Goal: Information Seeking & Learning: Learn about a topic

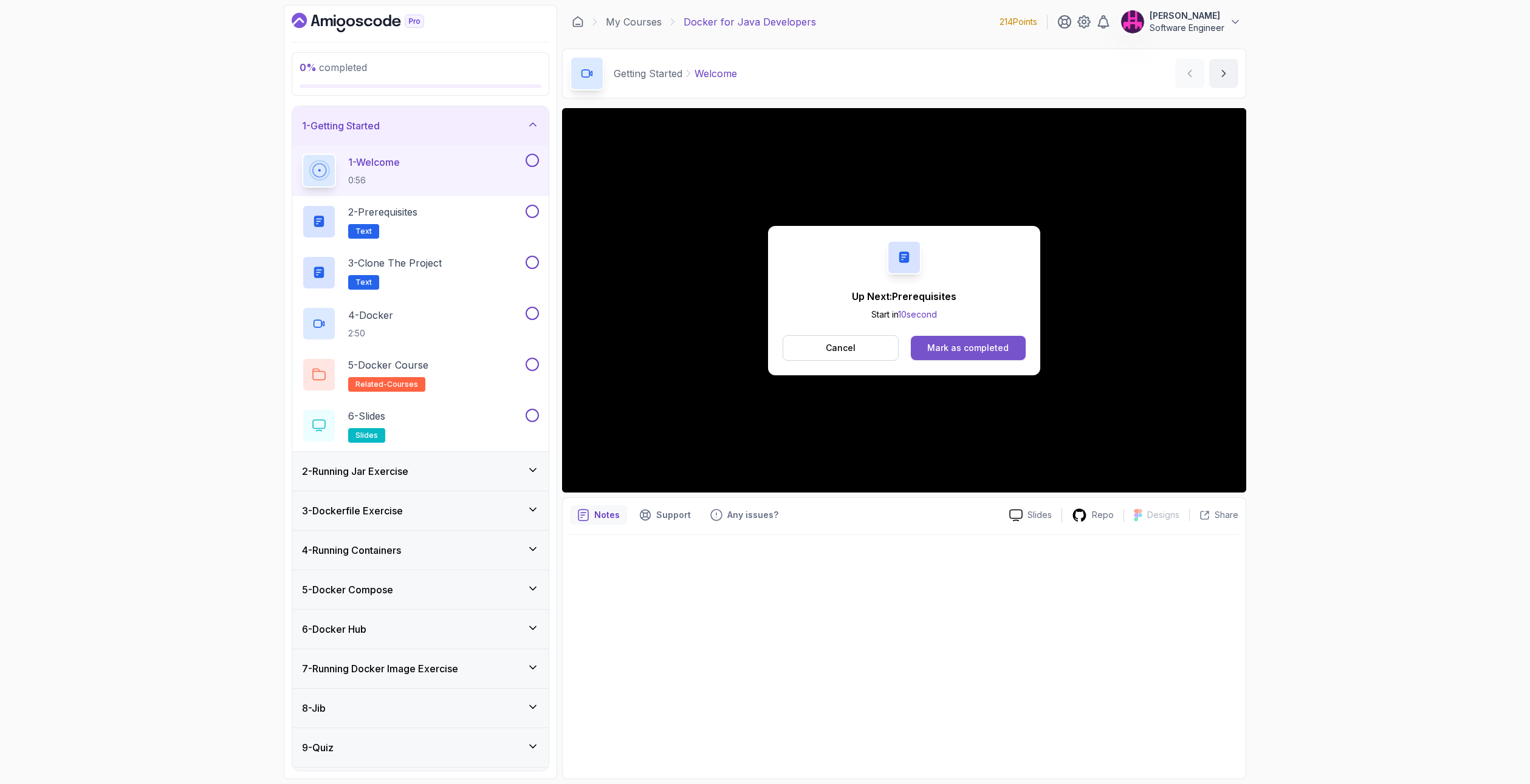
click at [998, 344] on div "Mark as completed" at bounding box center [968, 348] width 82 height 12
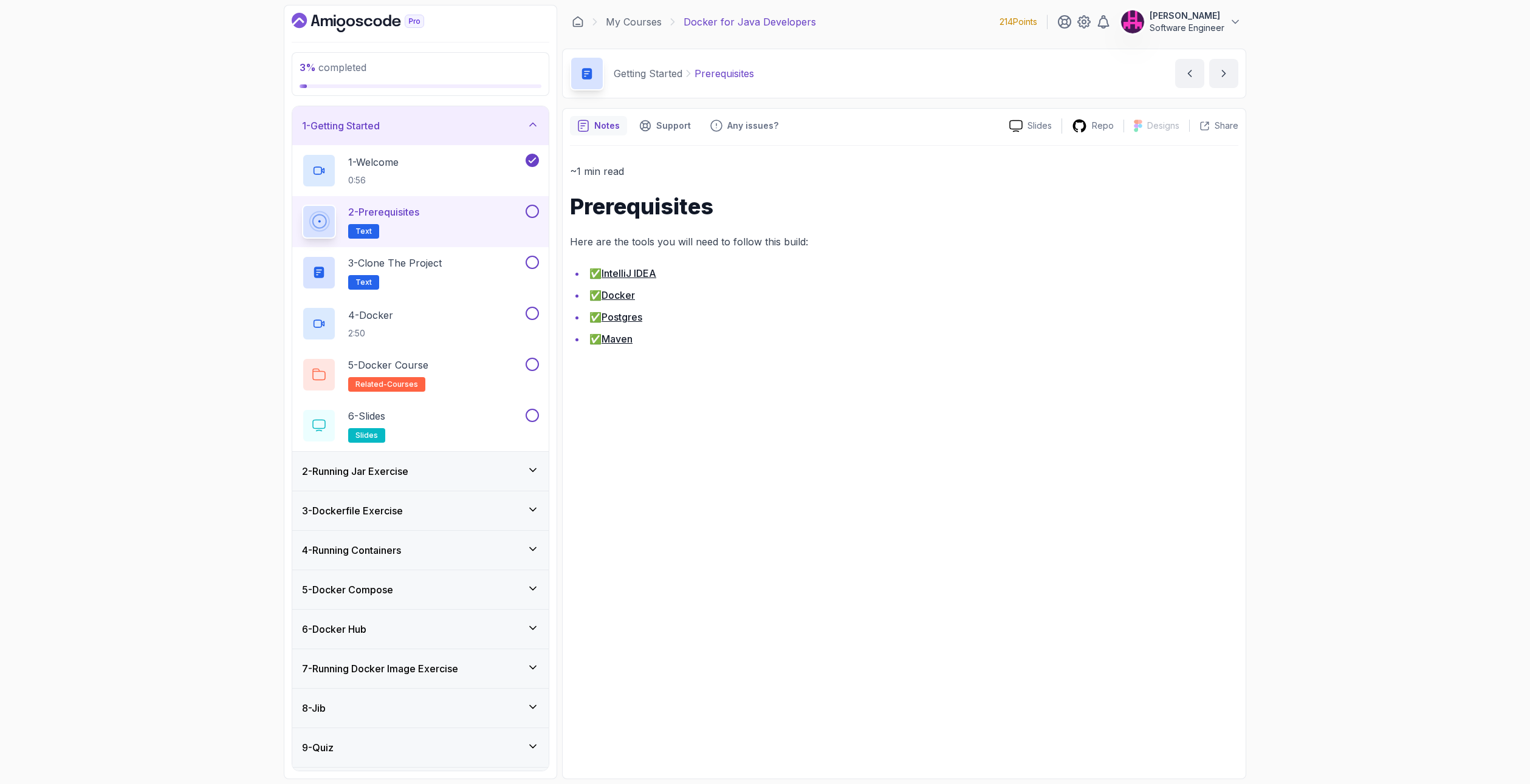
click at [535, 207] on button at bounding box center [532, 211] width 13 height 13
click at [490, 269] on div "3 - Clone the Project Text" at bounding box center [412, 272] width 221 height 34
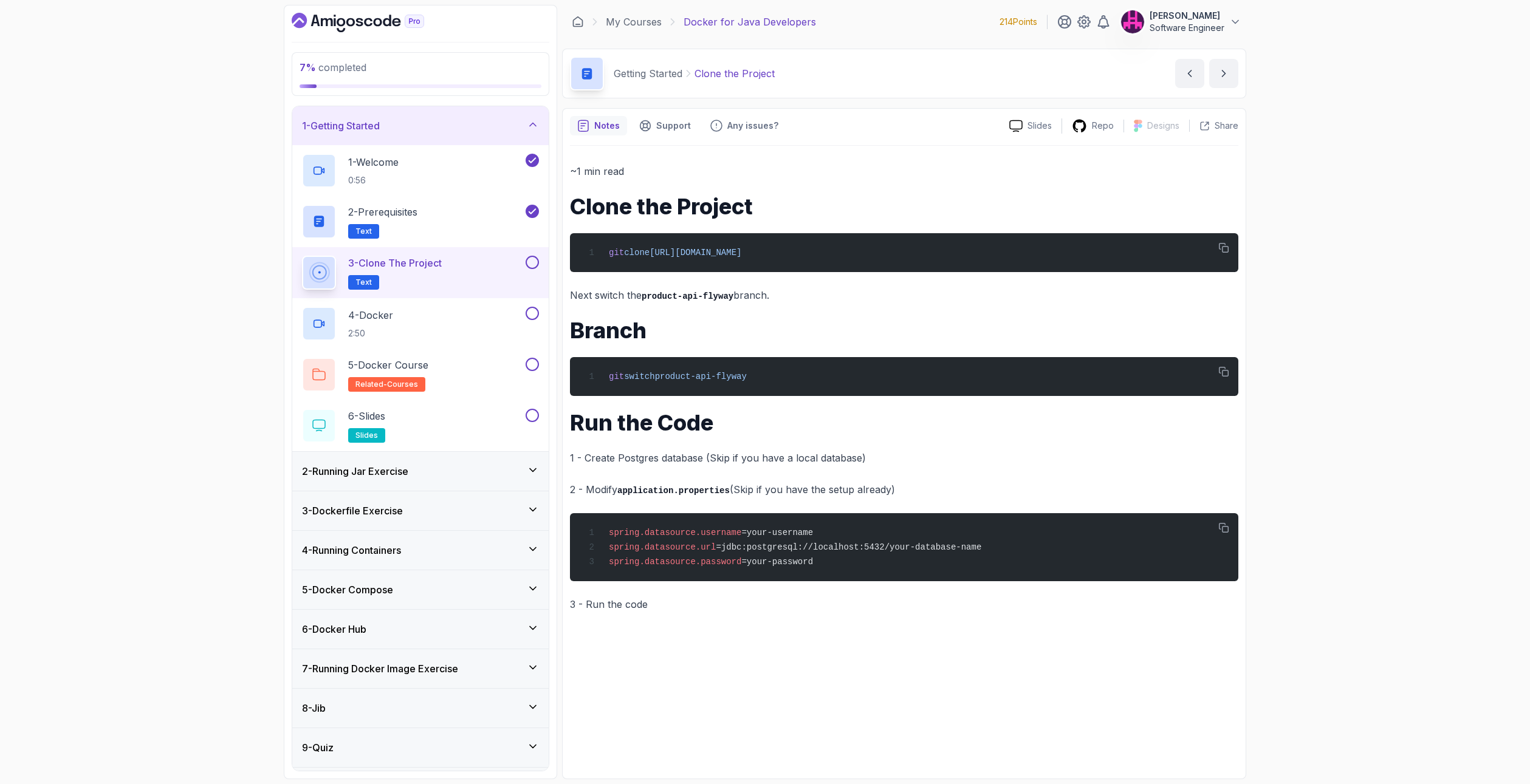
click at [536, 264] on button at bounding box center [532, 262] width 13 height 13
click at [495, 320] on div "4 - Docker 2:50" at bounding box center [412, 324] width 221 height 34
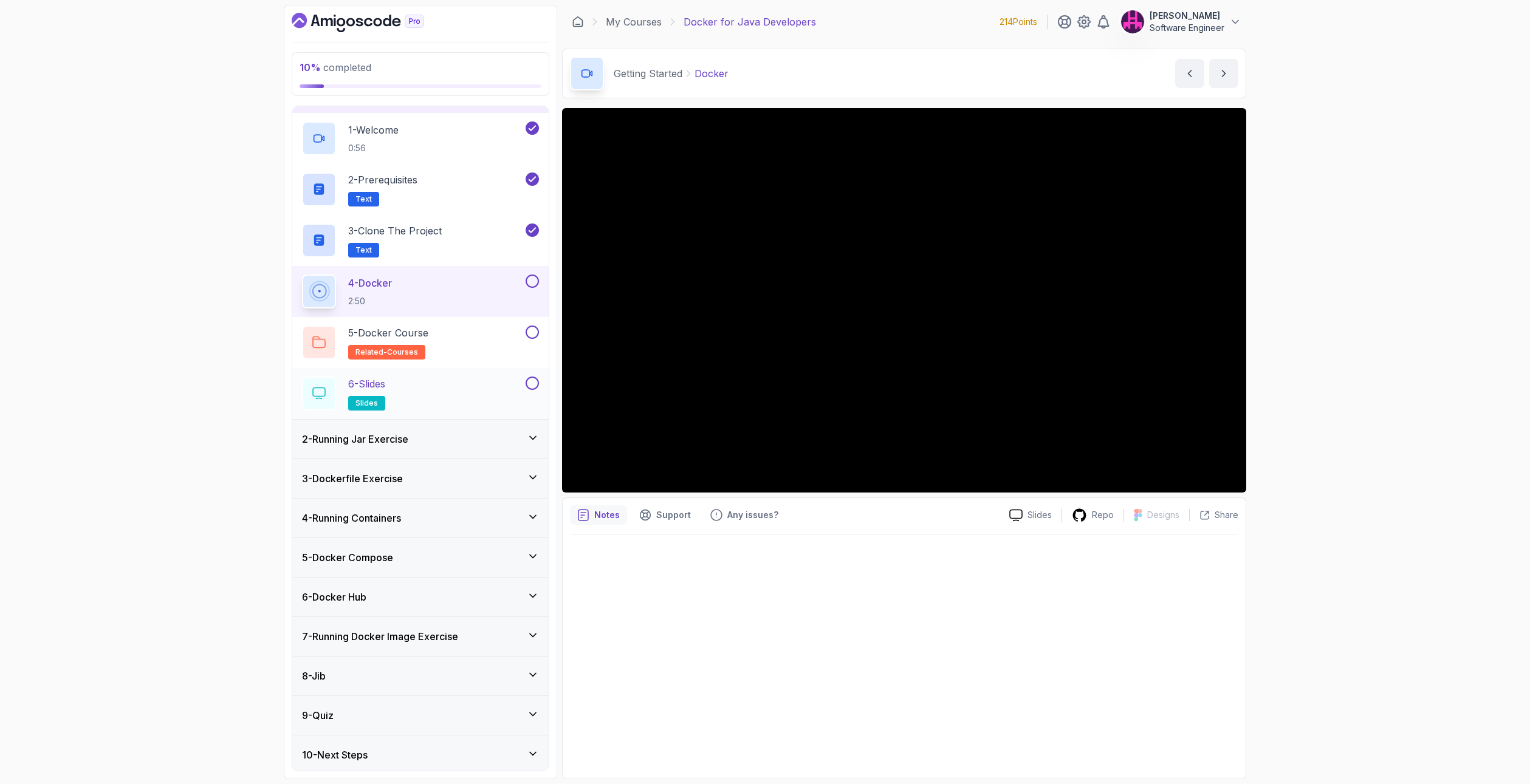
scroll to position [36, 0]
click at [533, 437] on icon at bounding box center [533, 434] width 12 height 12
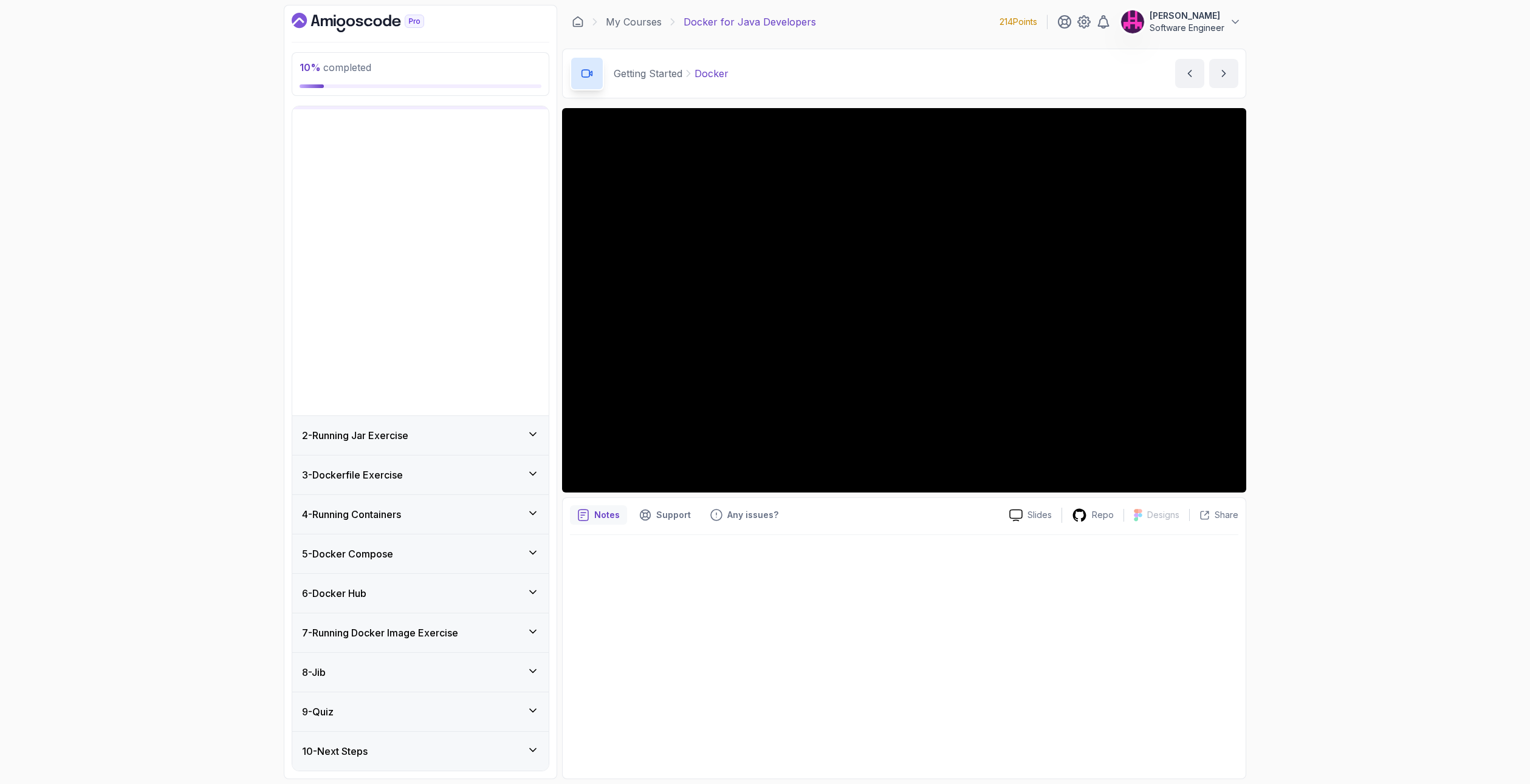
scroll to position [0, 0]
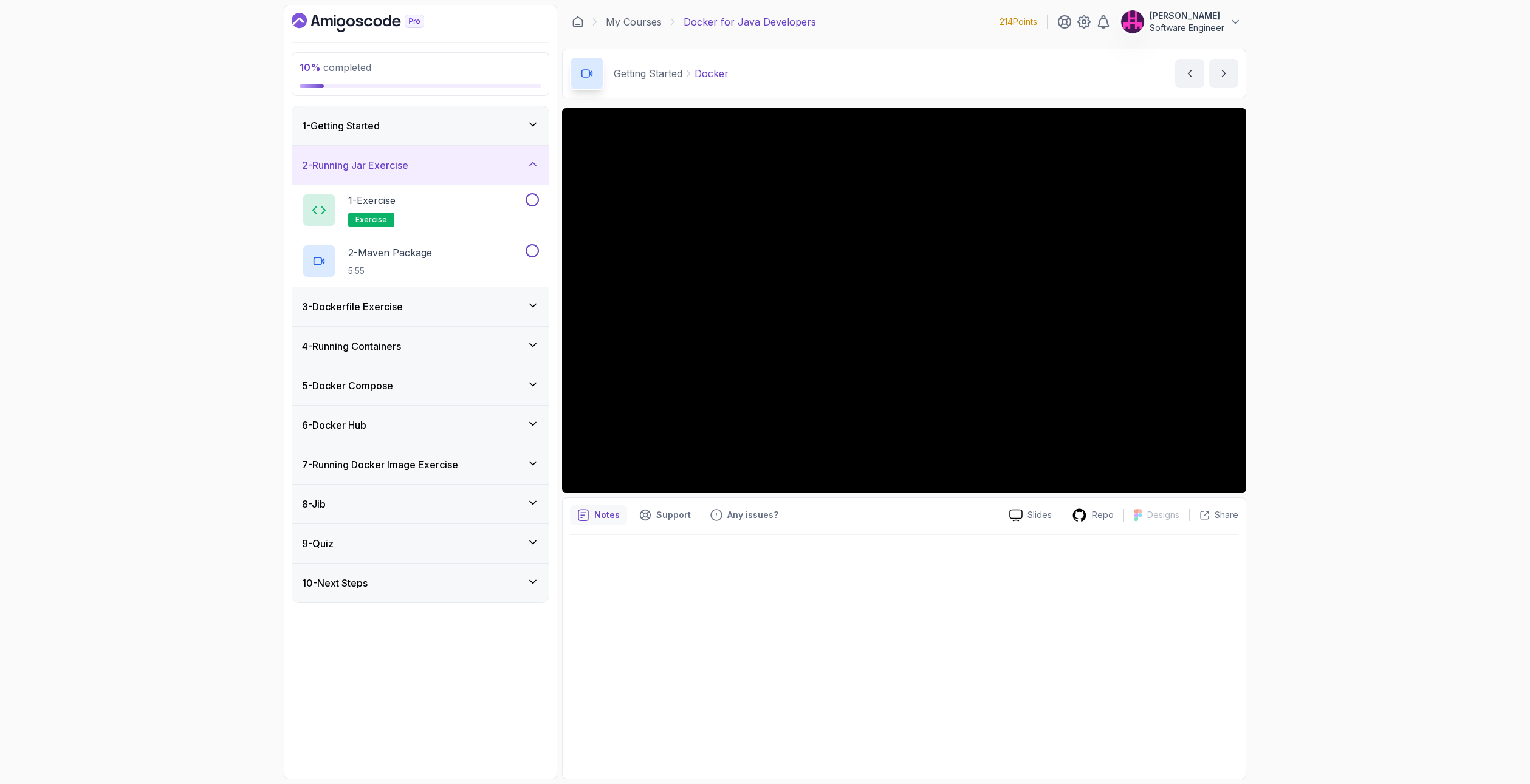
click at [533, 165] on icon at bounding box center [533, 164] width 12 height 12
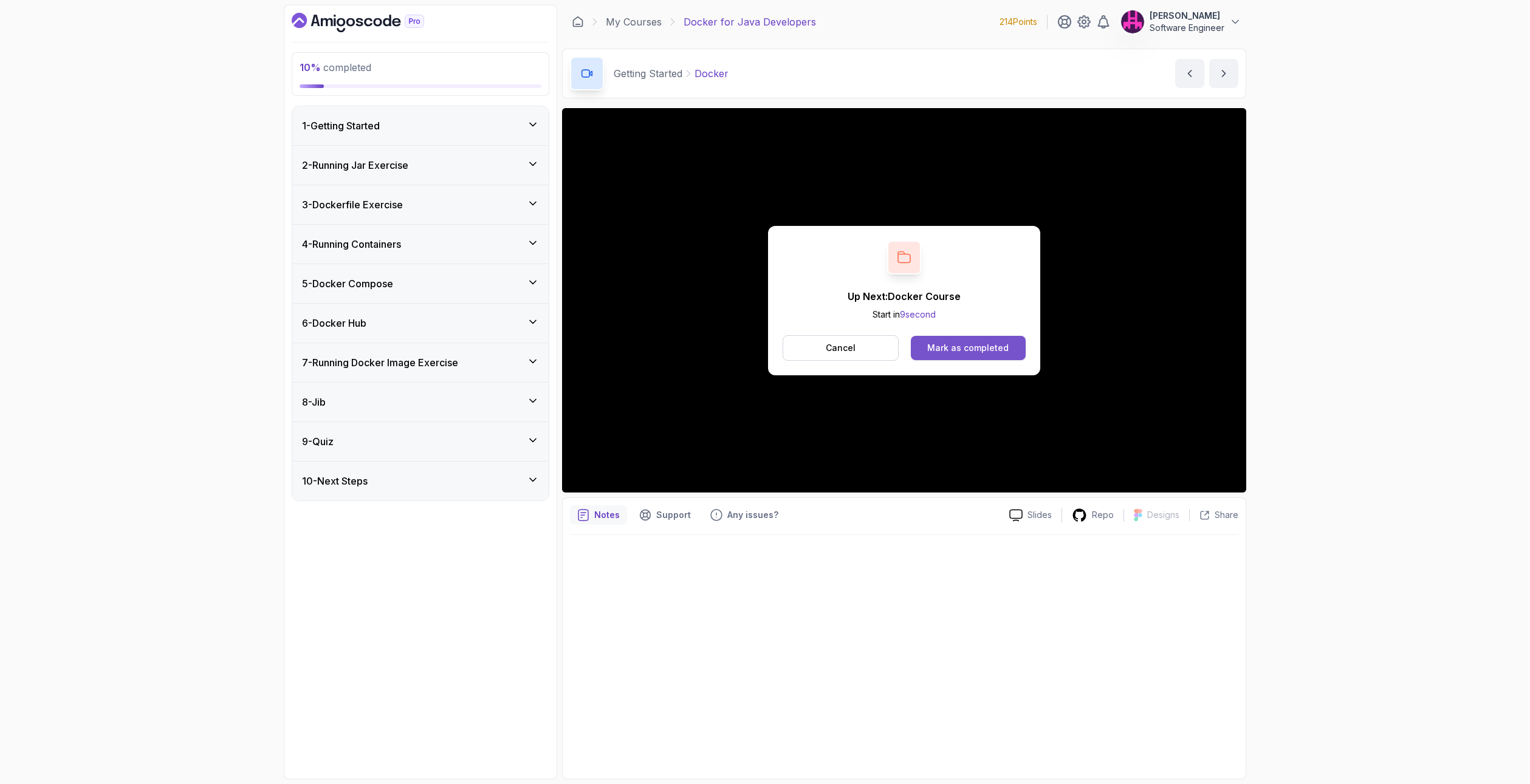
click at [982, 347] on div "Mark as completed" at bounding box center [968, 348] width 82 height 12
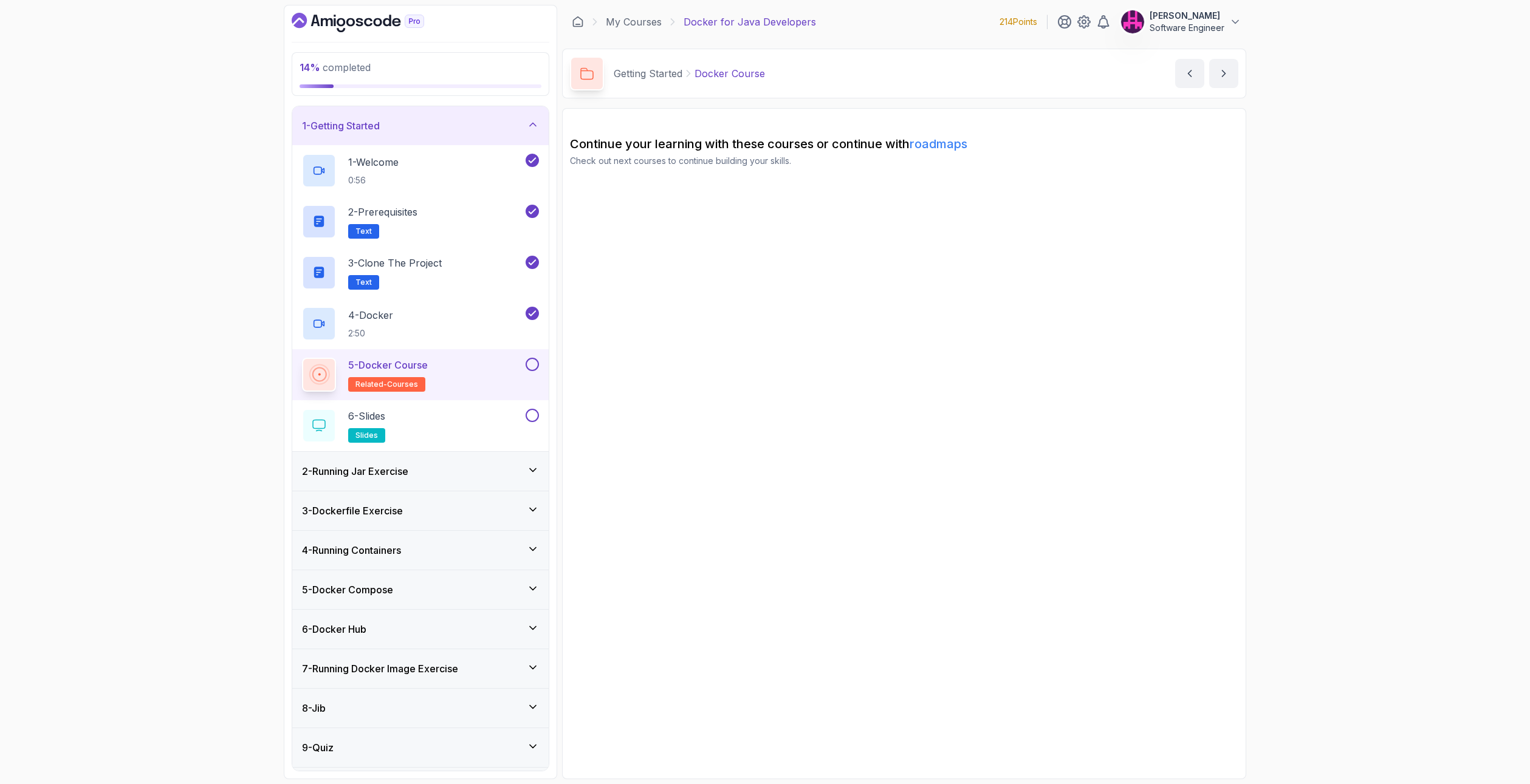
click at [533, 364] on button at bounding box center [532, 365] width 13 height 13
click at [531, 409] on button at bounding box center [532, 415] width 13 height 13
click at [492, 470] on div "2 - Running Jar Exercise" at bounding box center [420, 472] width 237 height 15
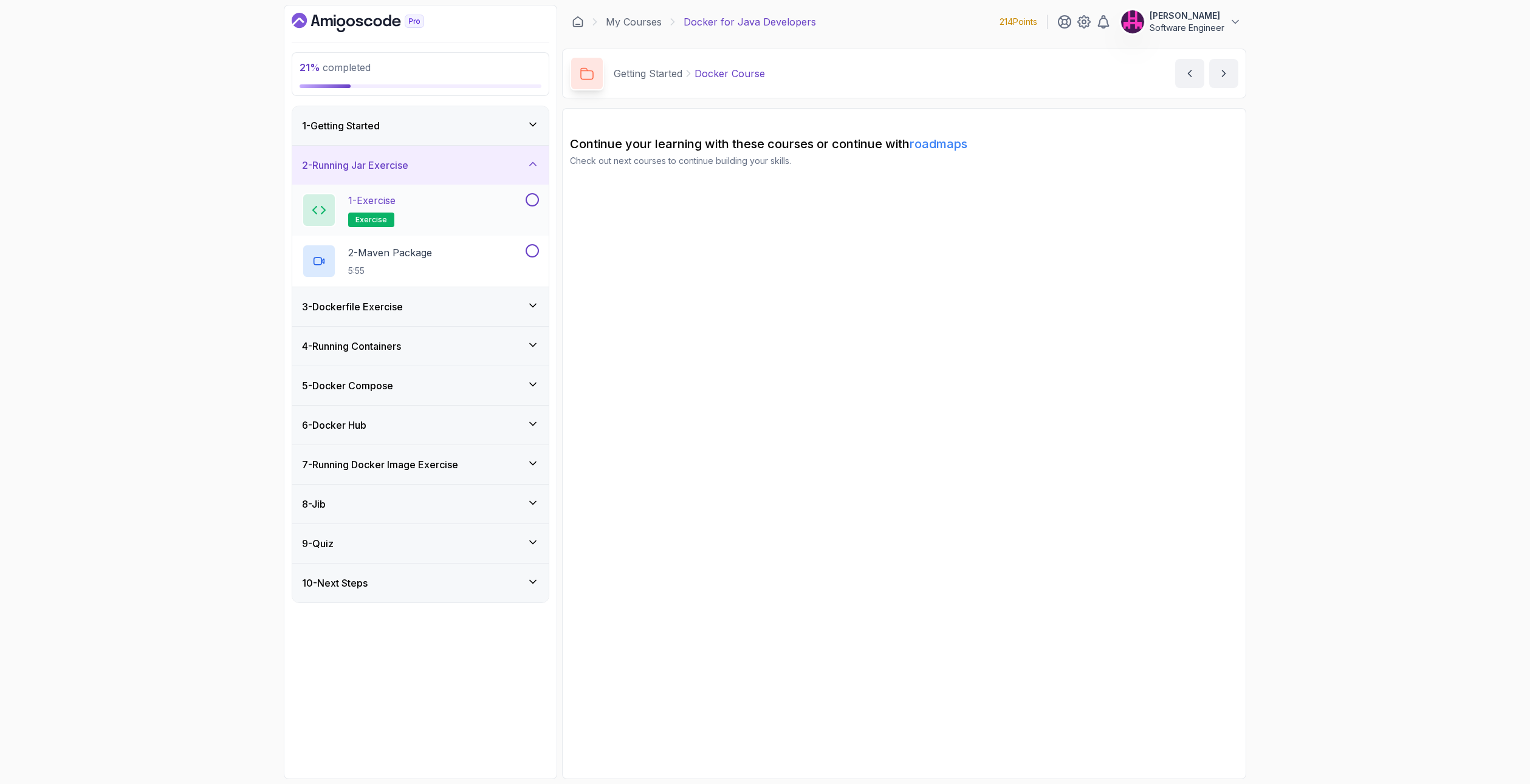
click at [506, 209] on div "1 - Exercise exercise" at bounding box center [412, 210] width 221 height 34
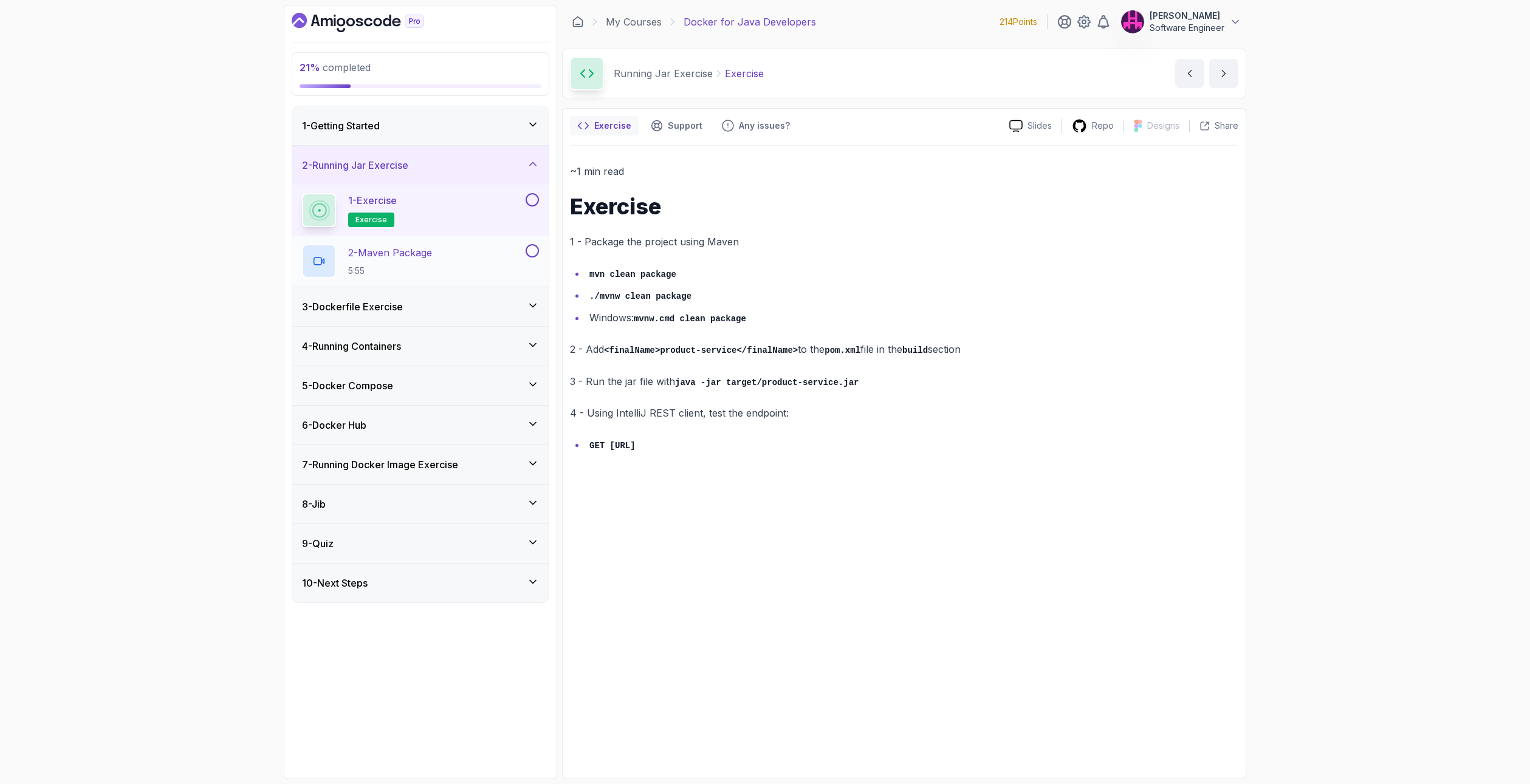
click at [456, 262] on div "2 - Maven Package 5:55" at bounding box center [412, 261] width 221 height 34
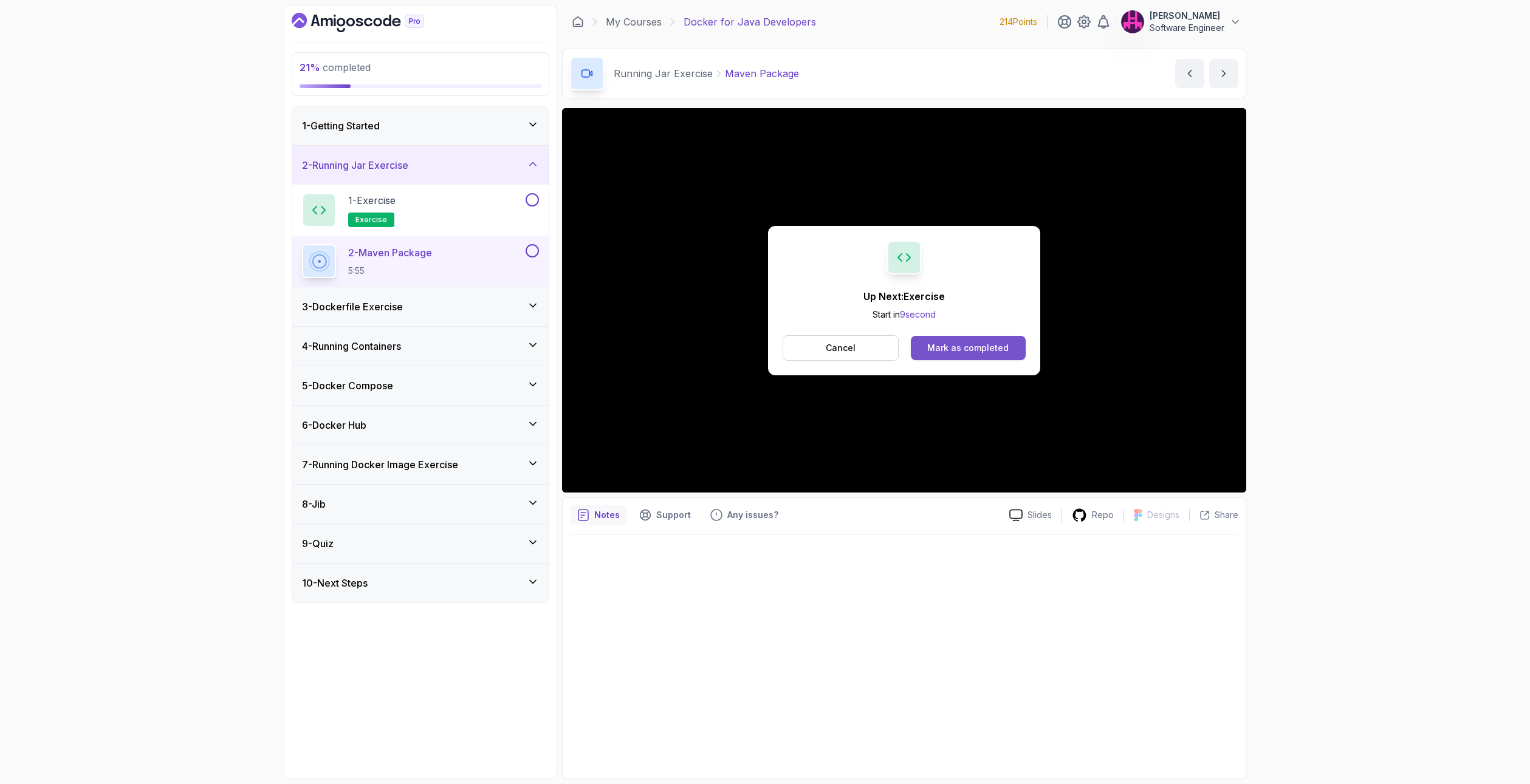
click at [1001, 345] on div "Mark as completed" at bounding box center [968, 348] width 82 height 12
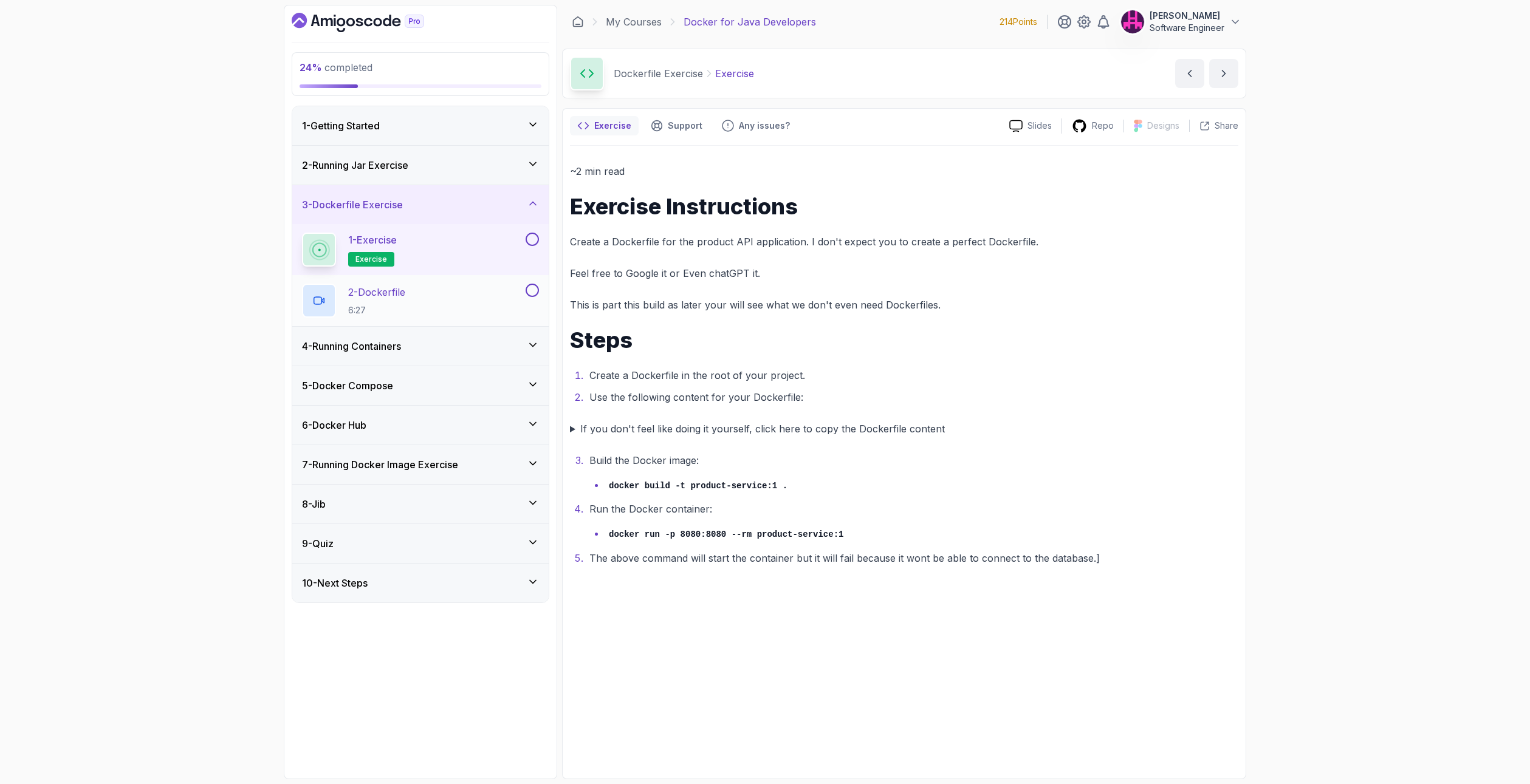
click at [441, 307] on div "2 - Dockerfile 6:27" at bounding box center [412, 300] width 221 height 34
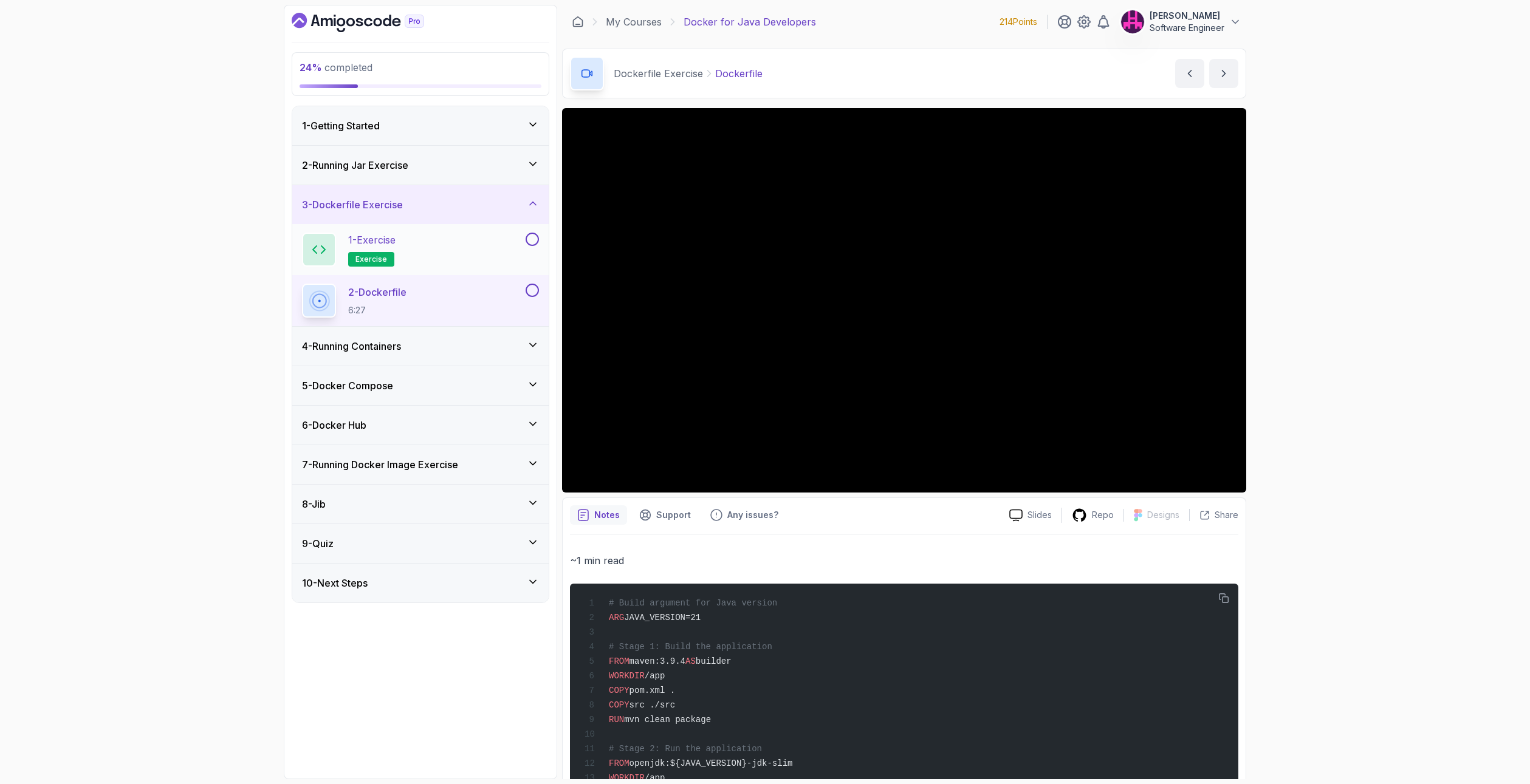
click at [538, 235] on button at bounding box center [532, 239] width 13 height 13
click at [523, 173] on div "2 - Running Jar Exercise" at bounding box center [420, 165] width 256 height 39
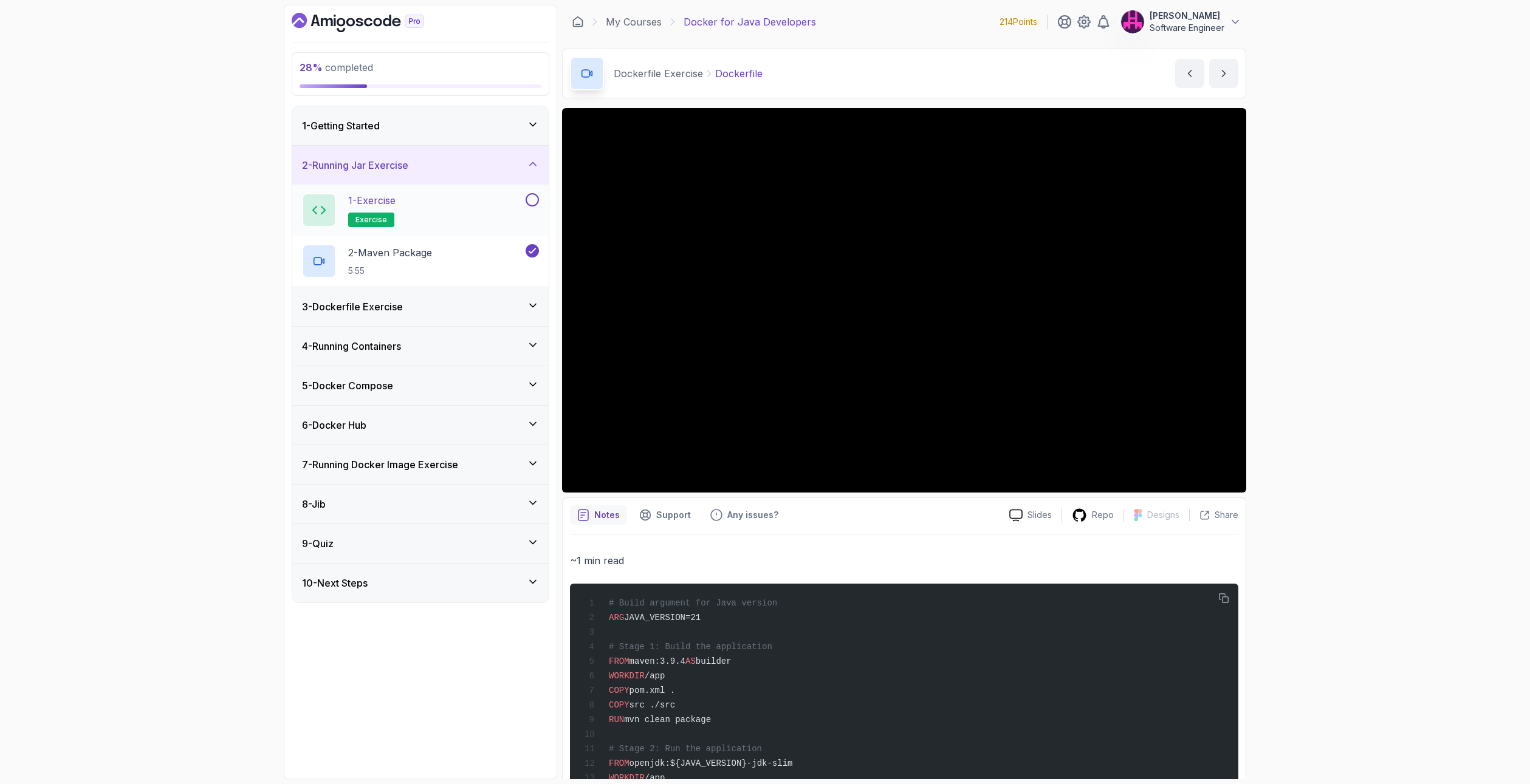
click at [535, 197] on button at bounding box center [532, 200] width 13 height 13
click at [531, 167] on icon at bounding box center [533, 164] width 12 height 12
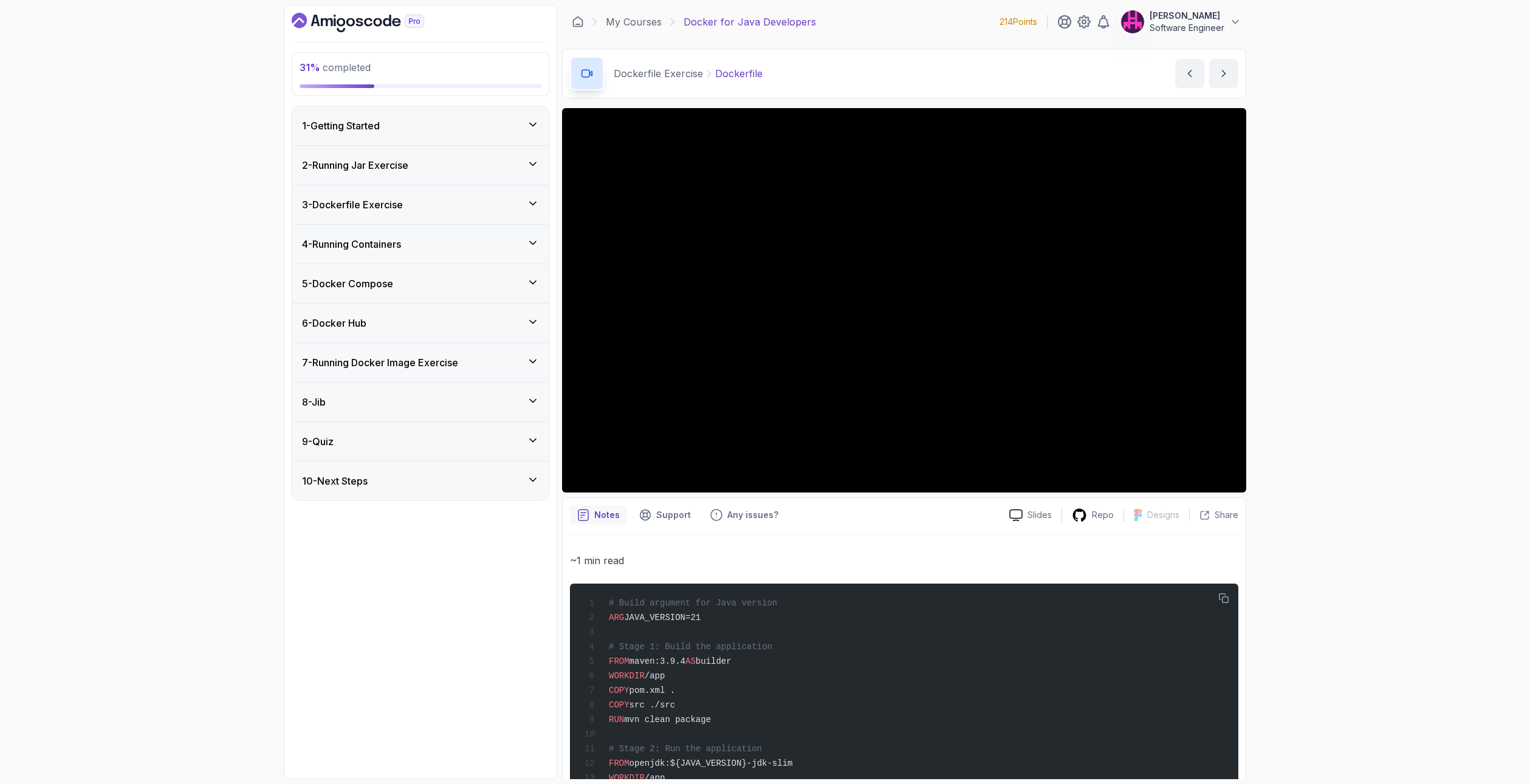
click at [531, 199] on icon at bounding box center [533, 203] width 12 height 12
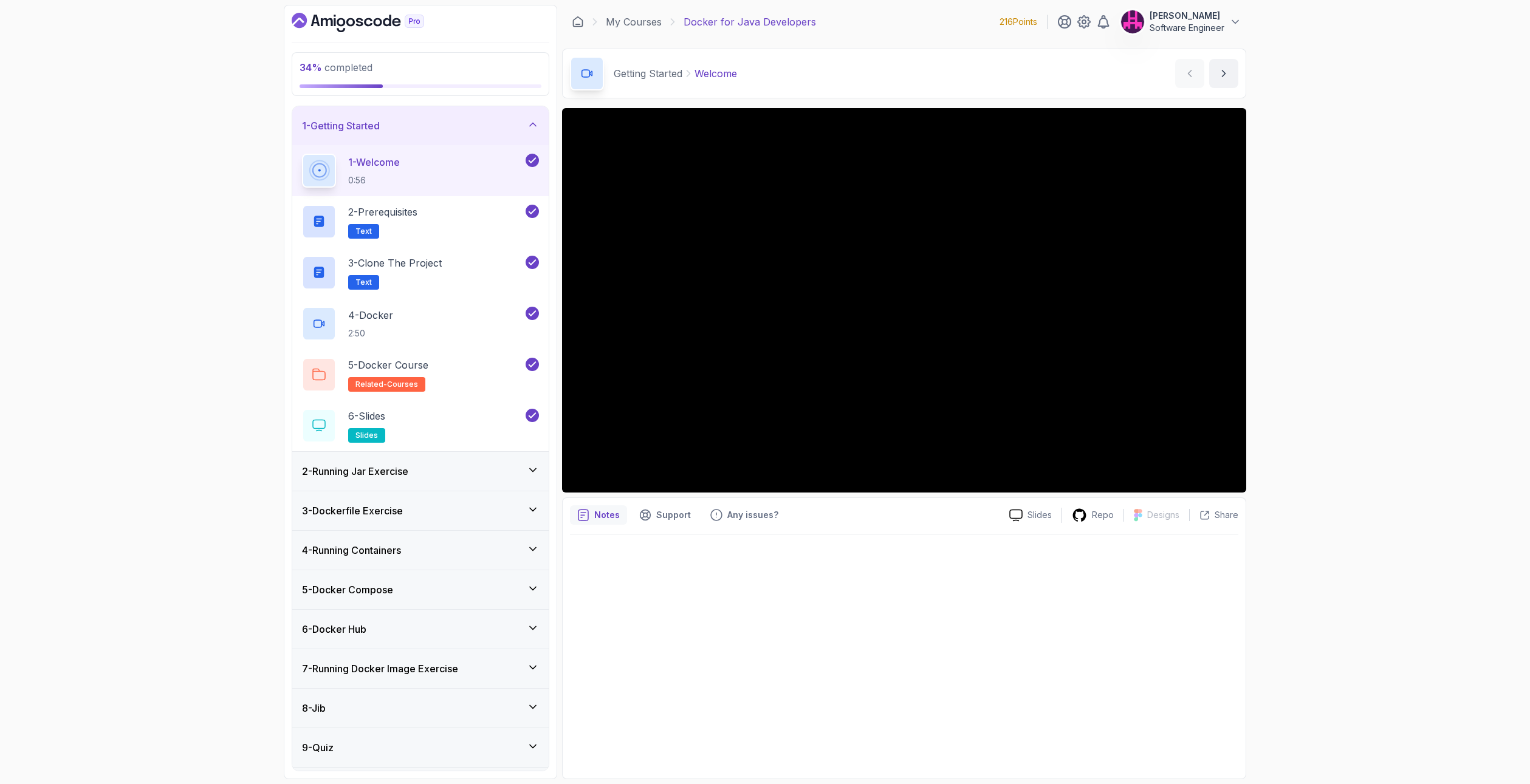
click at [524, 504] on div "3 - Dockerfile Exercise" at bounding box center [420, 511] width 237 height 15
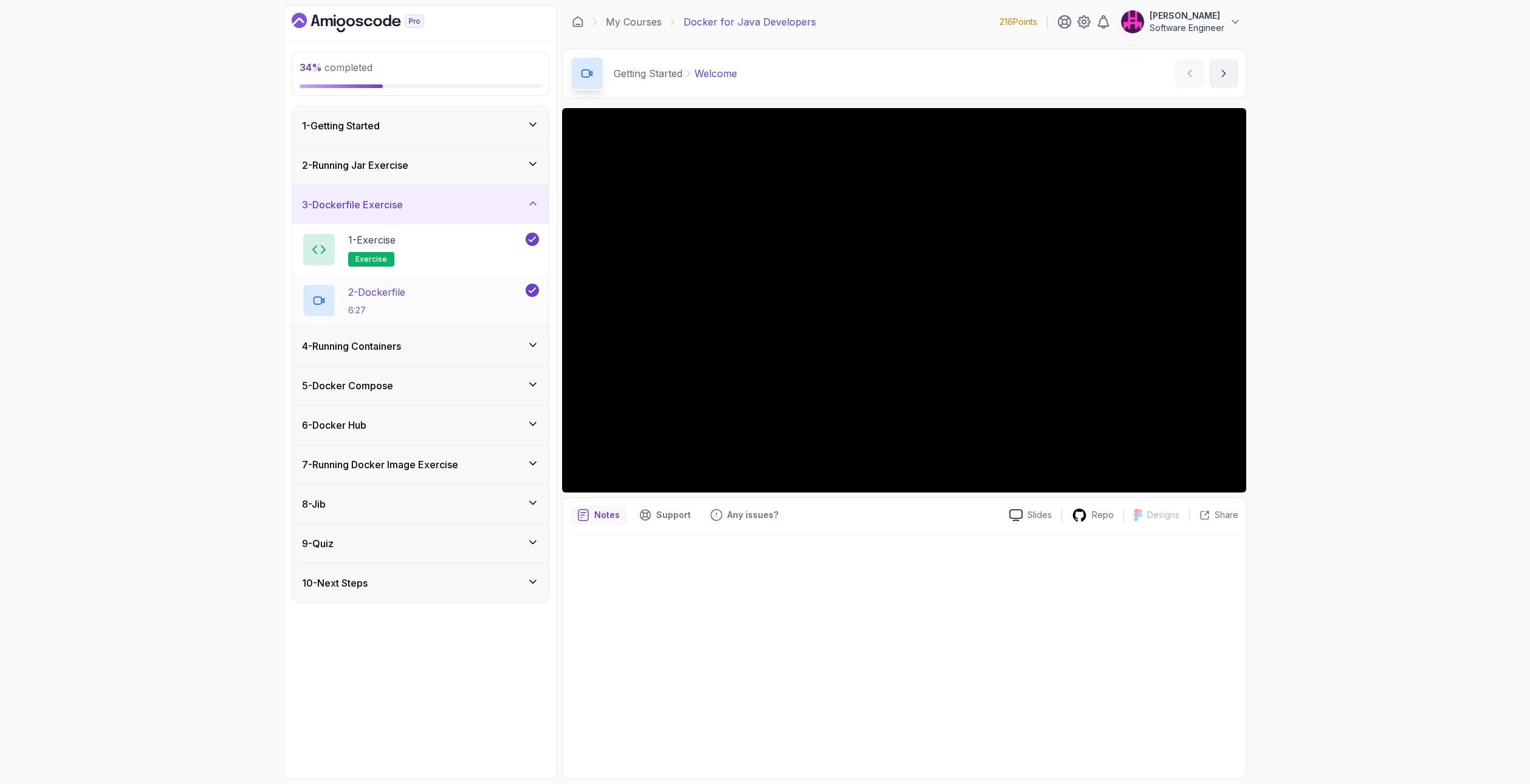
click at [489, 302] on div "2 - Dockerfile 6:27" at bounding box center [412, 300] width 221 height 34
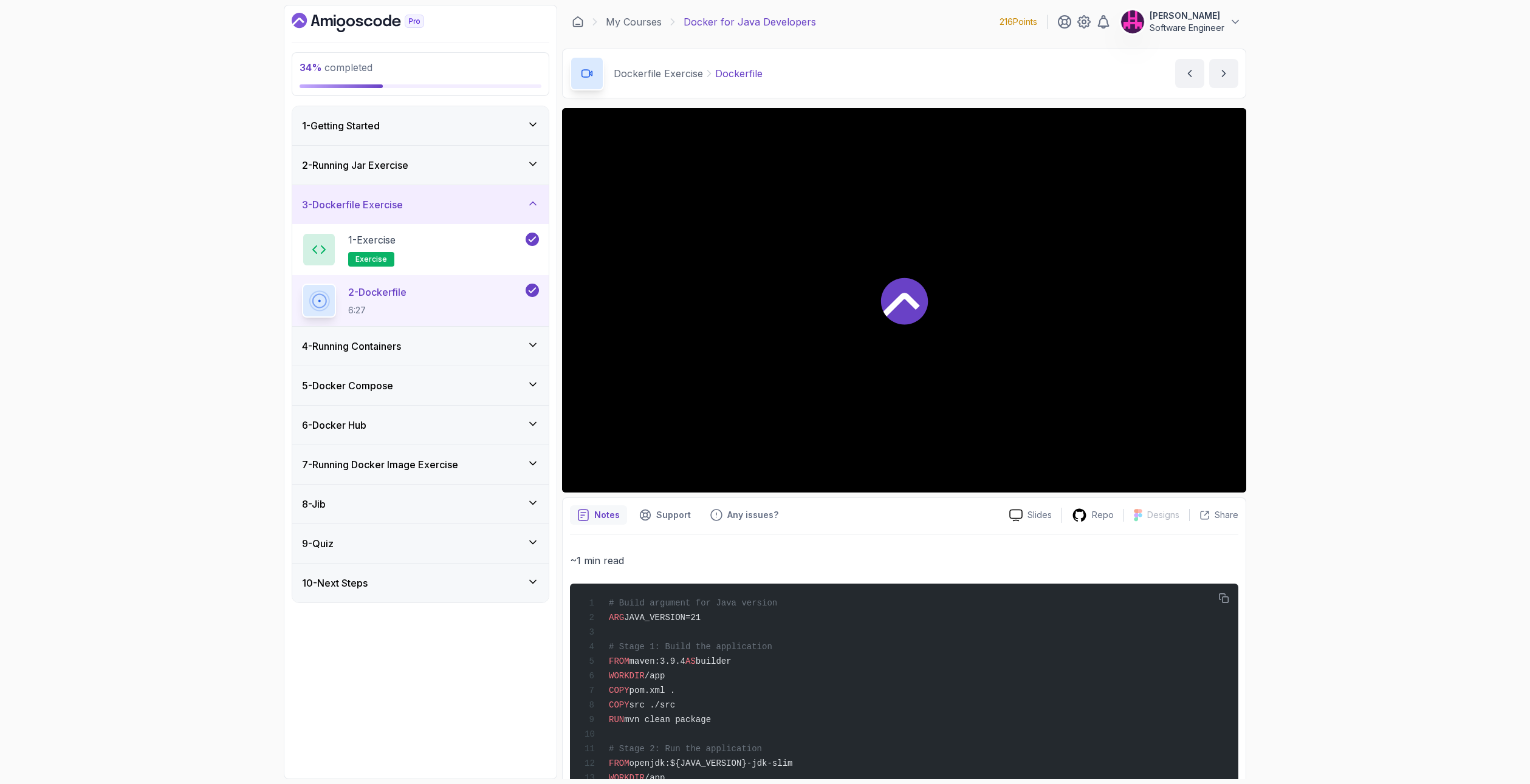
click at [450, 350] on div "4 - Running Containers" at bounding box center [420, 347] width 237 height 15
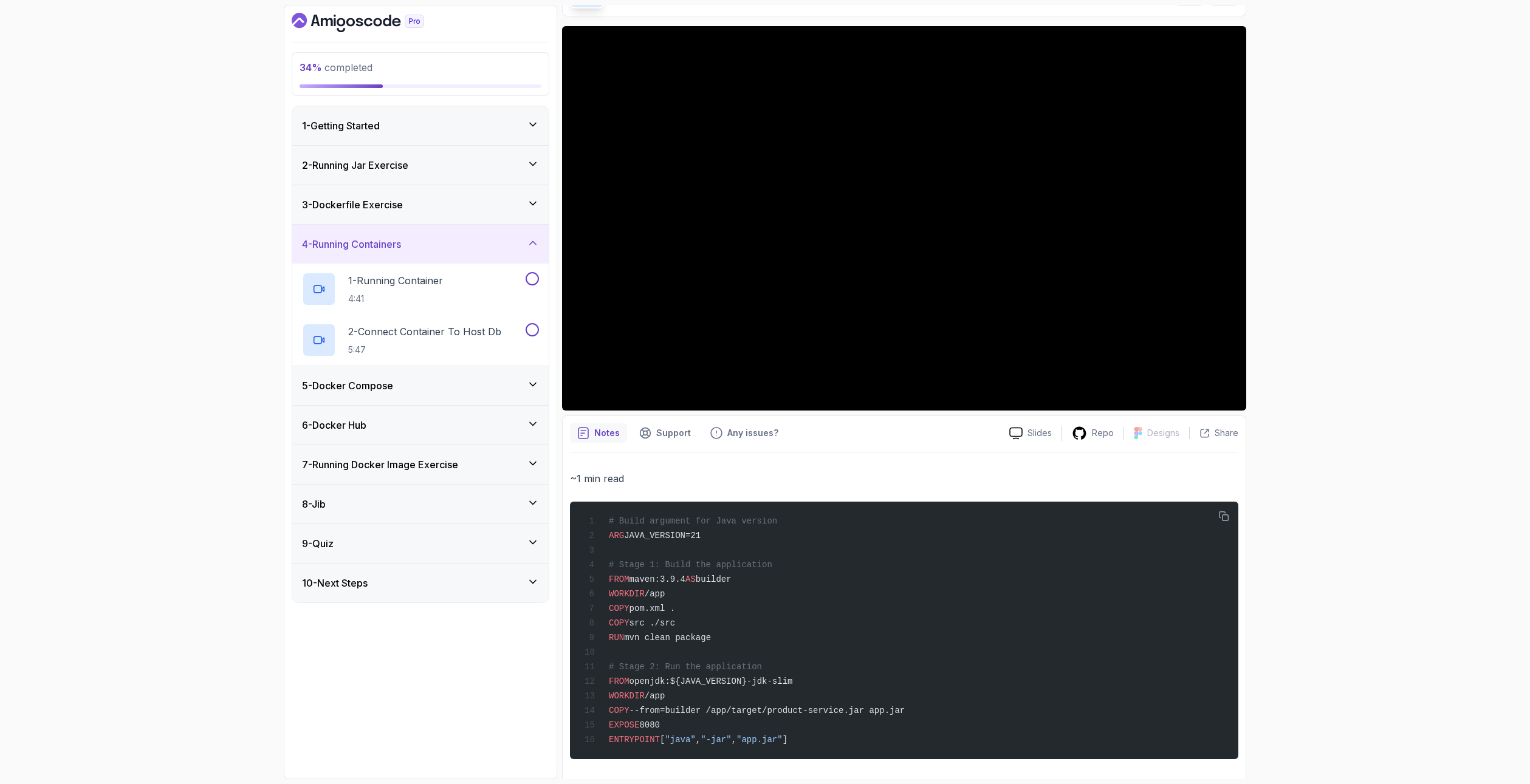
scroll to position [96, 0]
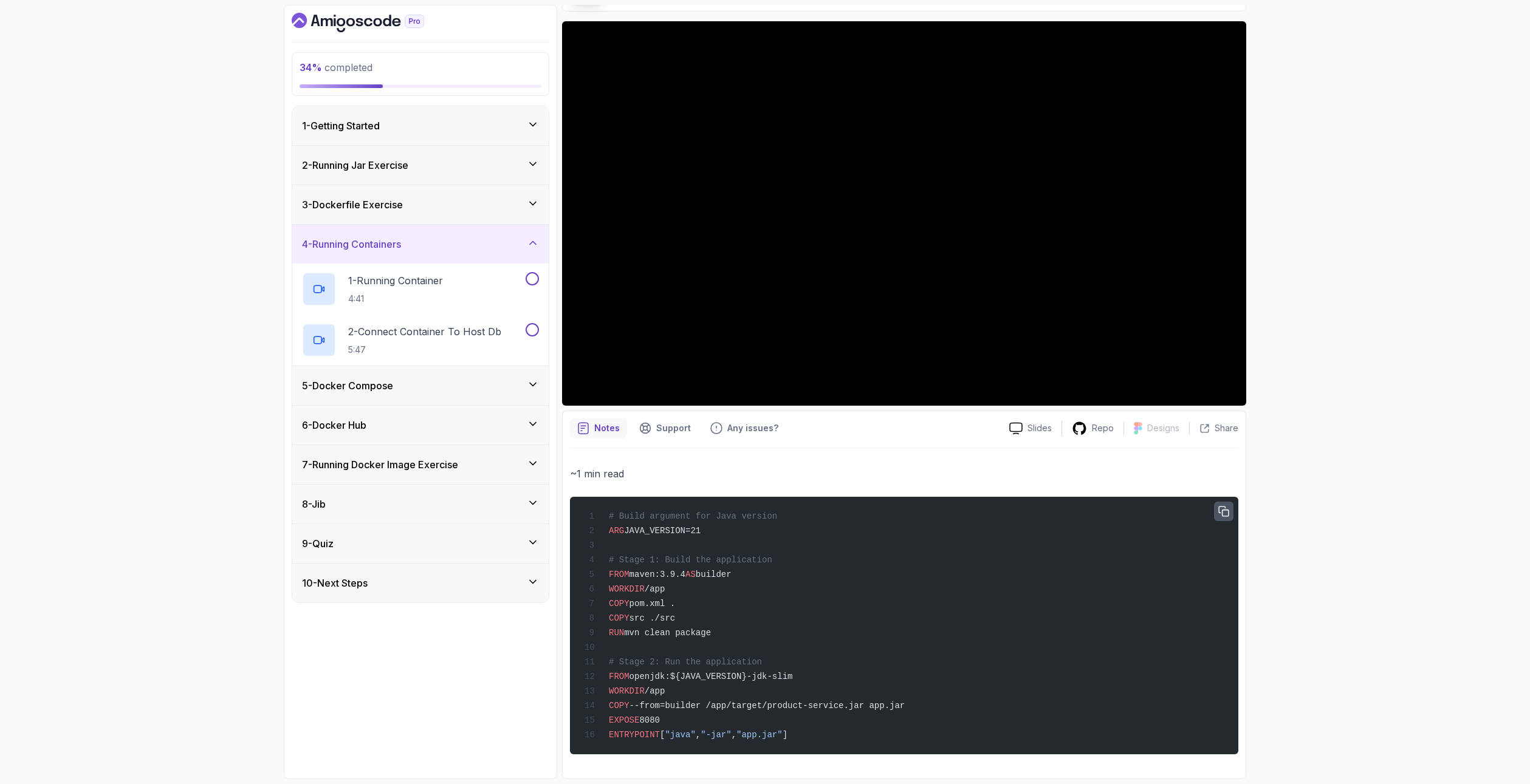
click at [1225, 502] on button "button" at bounding box center [1223, 511] width 19 height 19
click at [529, 211] on div "3 - Dockerfile Exercise" at bounding box center [420, 205] width 237 height 15
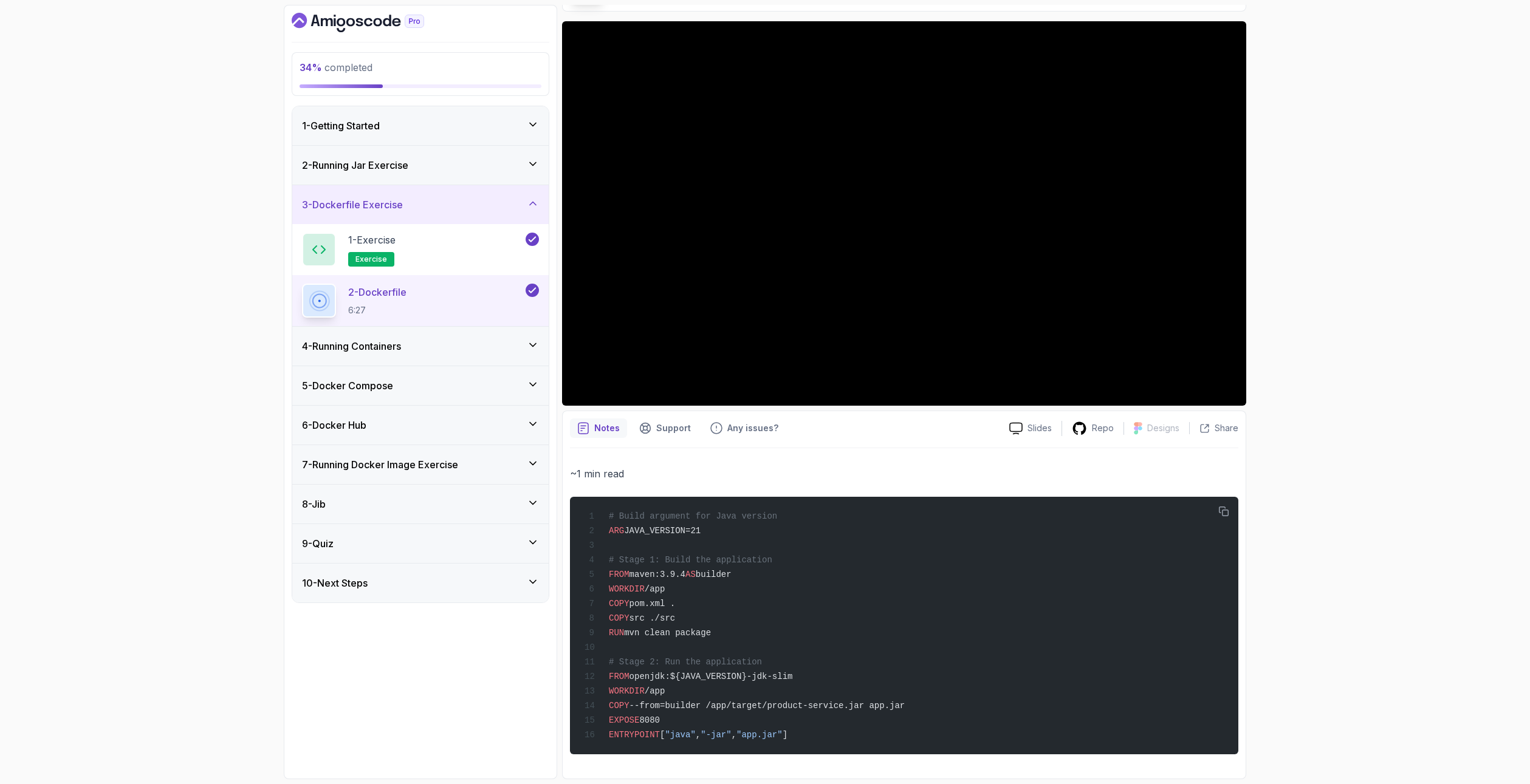
click at [535, 199] on icon at bounding box center [533, 203] width 12 height 12
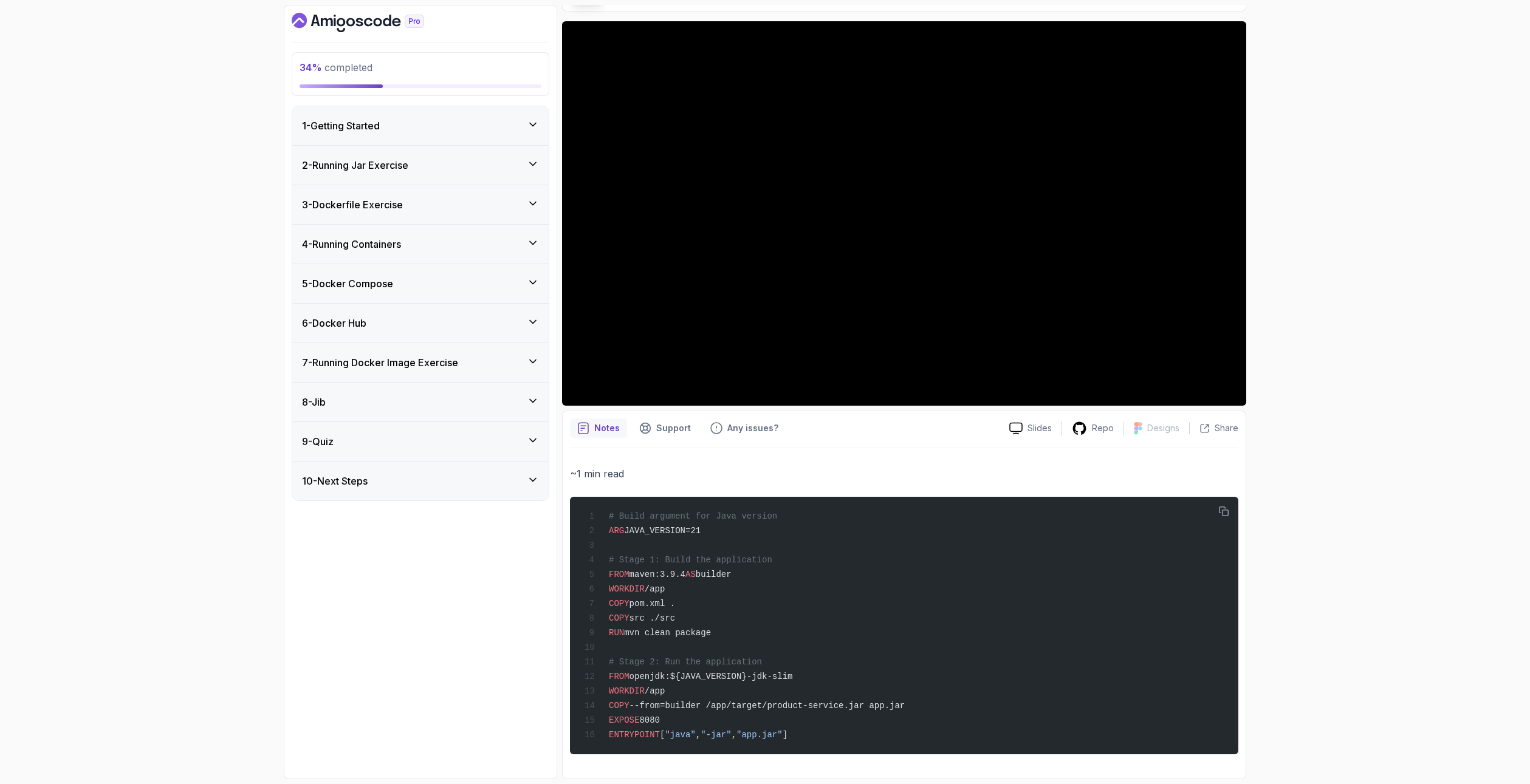
click at [531, 242] on icon at bounding box center [533, 243] width 6 height 3
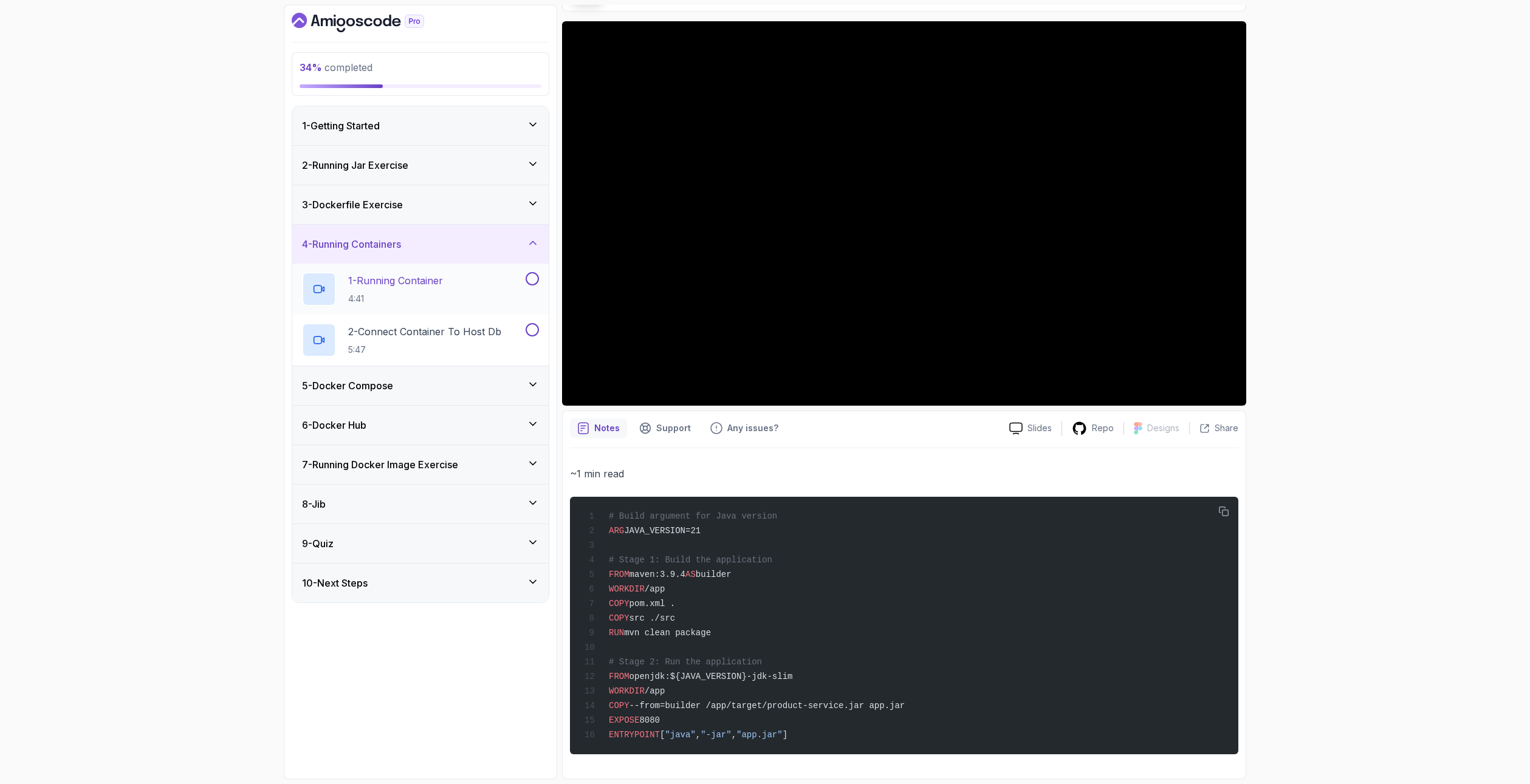
click at [483, 285] on div "1 - Running Container 4:41" at bounding box center [412, 289] width 221 height 34
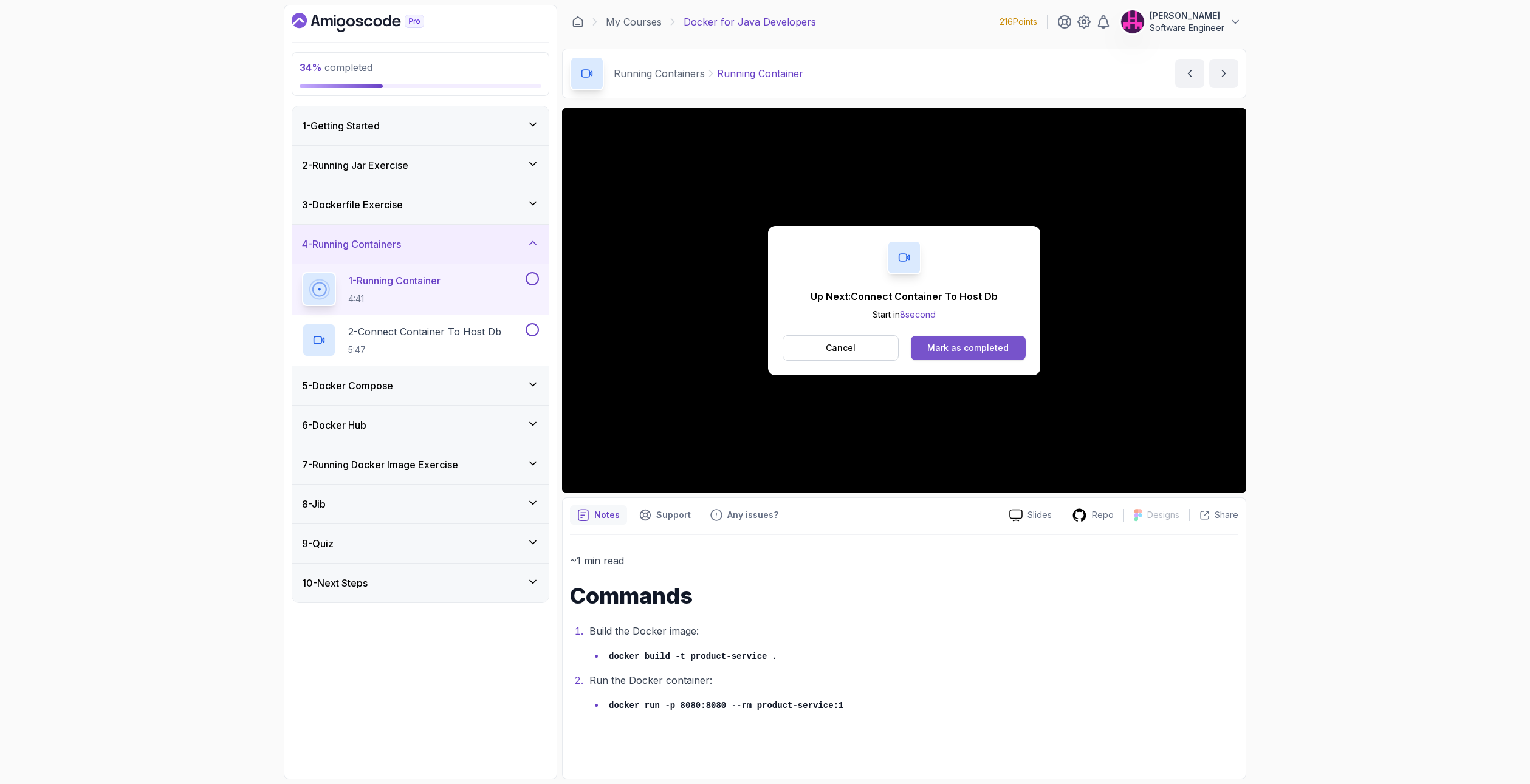
click at [1005, 344] on div "Mark as completed" at bounding box center [968, 348] width 82 height 12
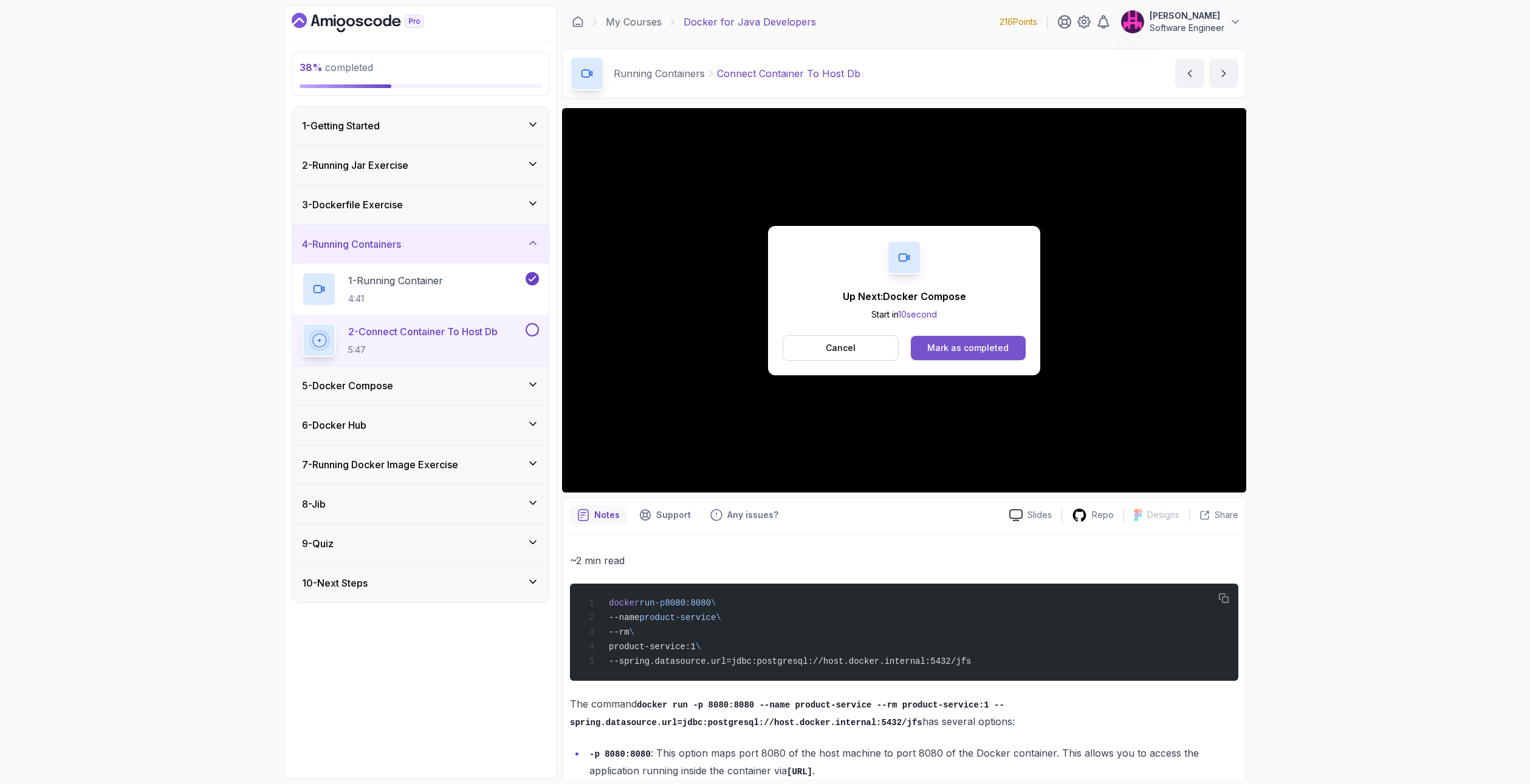
click at [973, 342] on div "Mark as completed" at bounding box center [968, 348] width 82 height 12
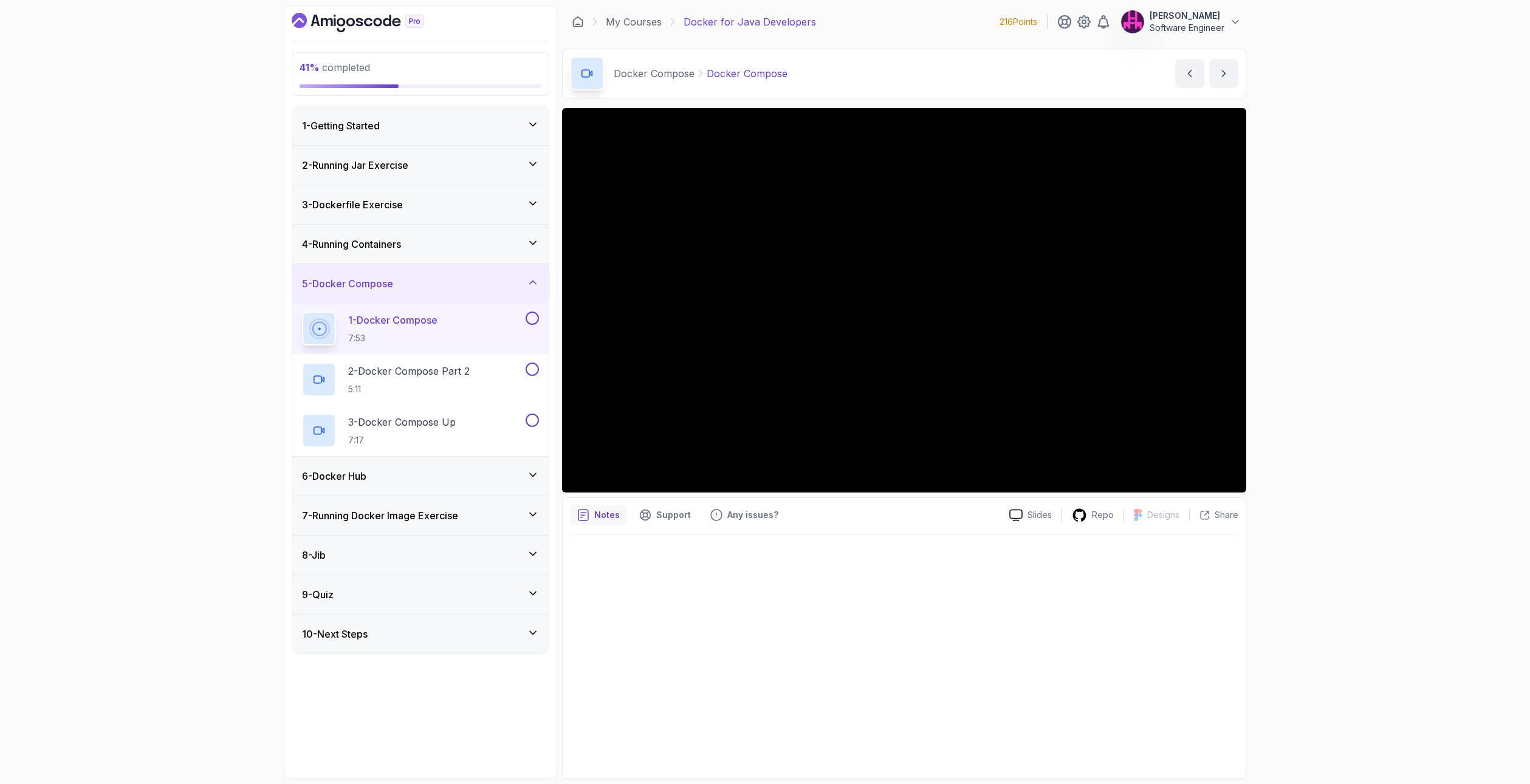
click at [531, 603] on div "9 - Quiz" at bounding box center [420, 595] width 256 height 39
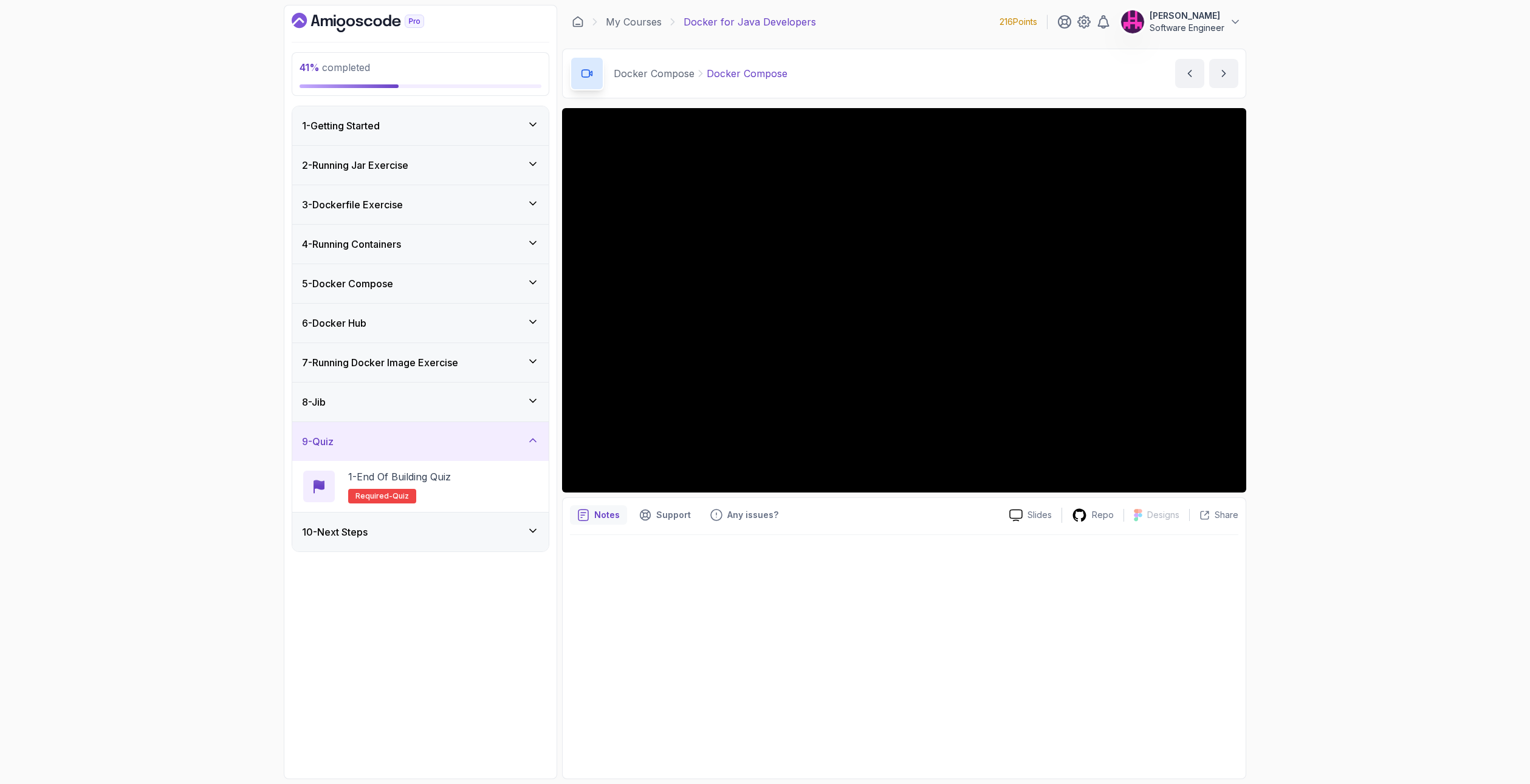
click at [541, 538] on div "10 - Next Steps" at bounding box center [420, 532] width 256 height 39
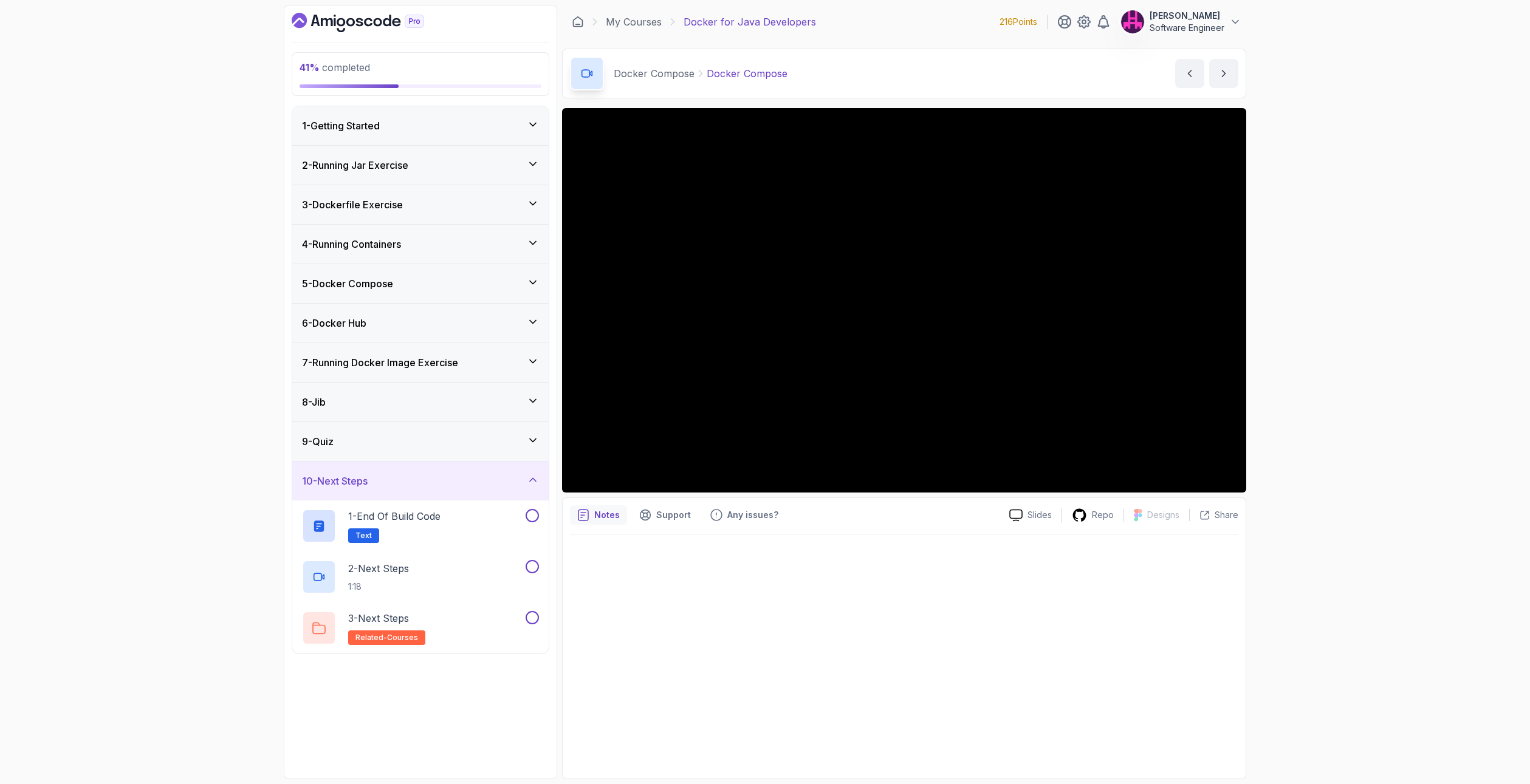
click at [529, 403] on icon at bounding box center [533, 401] width 12 height 12
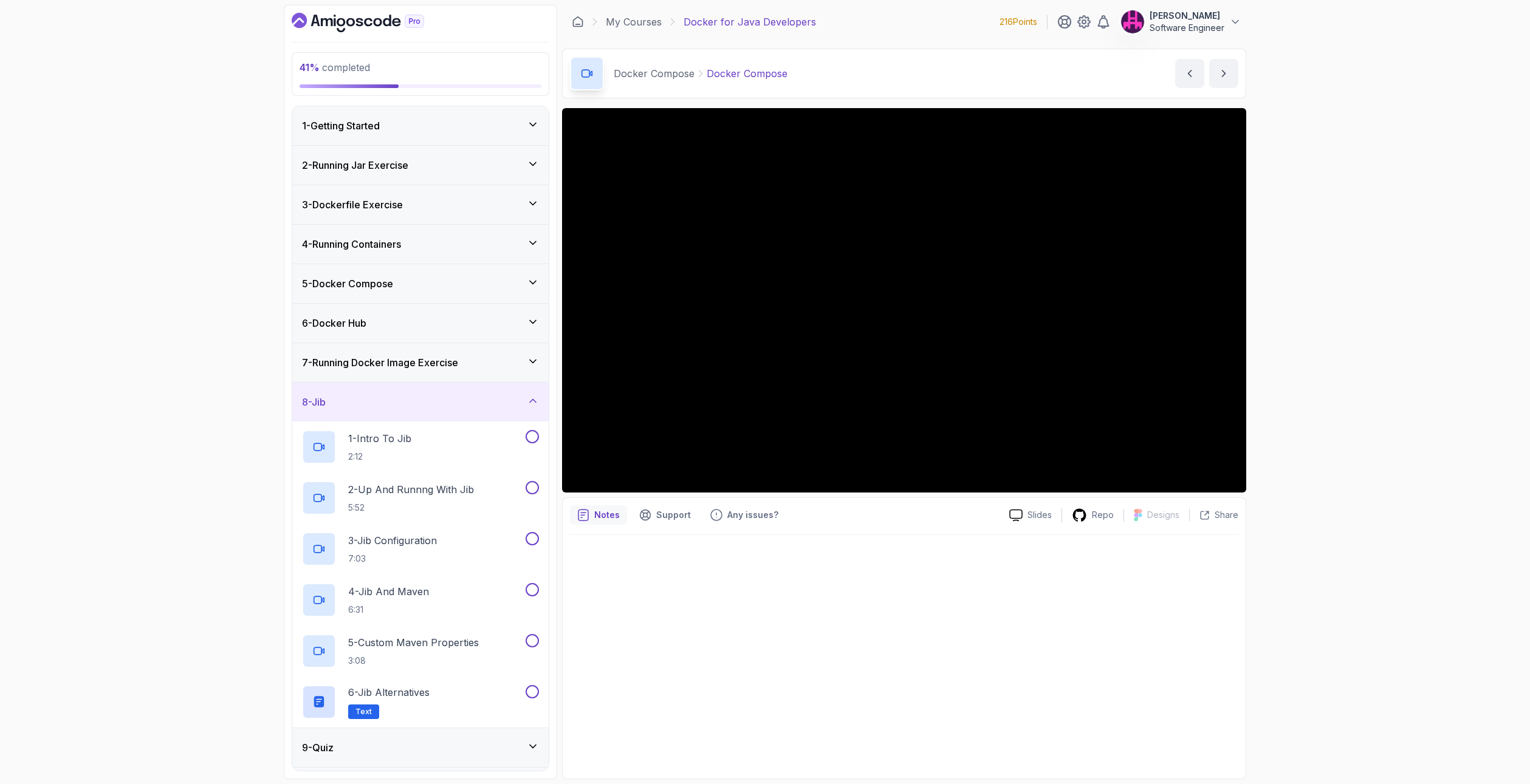
click at [532, 359] on icon at bounding box center [533, 361] width 12 height 12
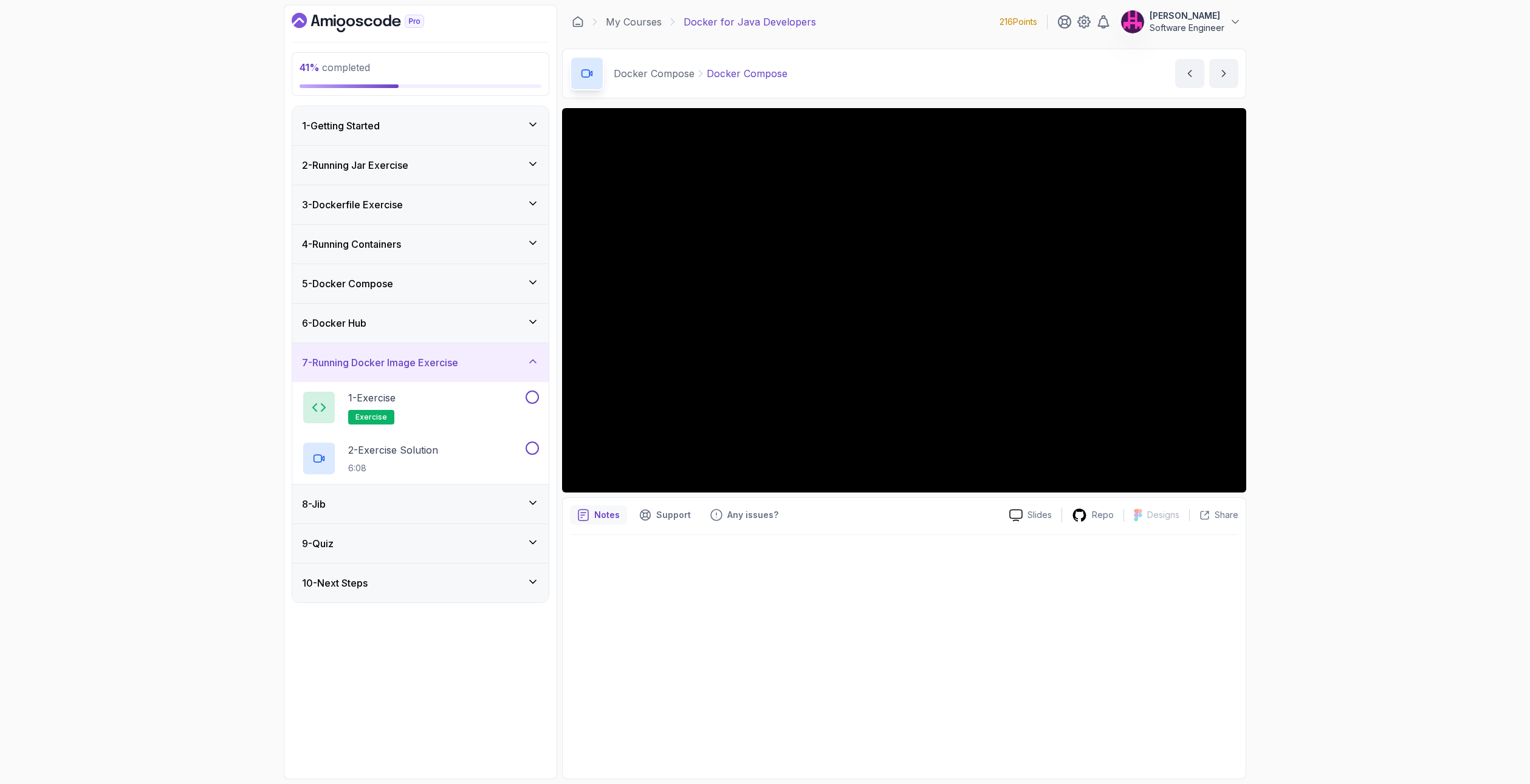
click at [531, 322] on icon at bounding box center [533, 322] width 6 height 3
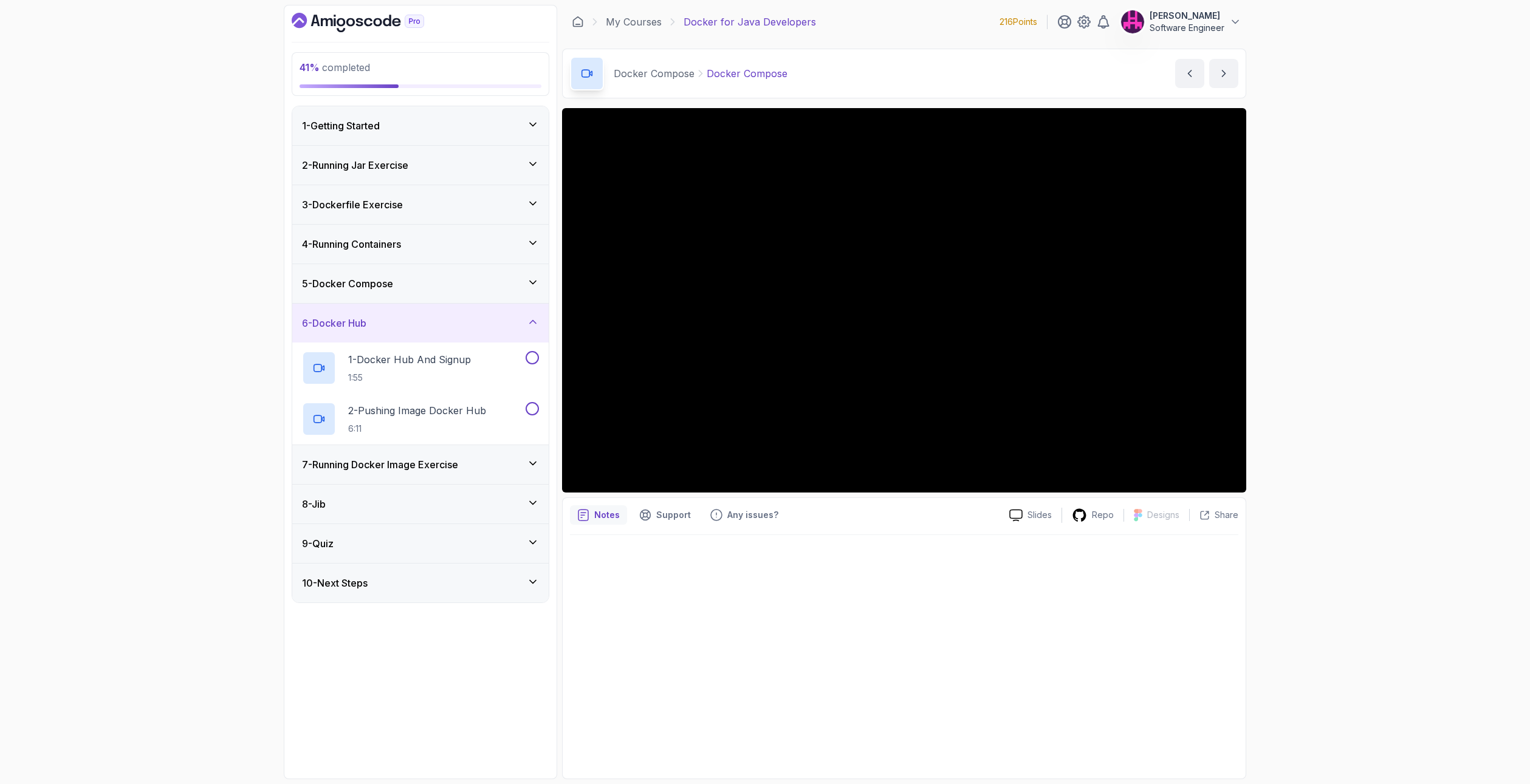
click at [525, 284] on div "5 - Docker Compose" at bounding box center [420, 284] width 237 height 15
